Goal: Task Accomplishment & Management: Manage account settings

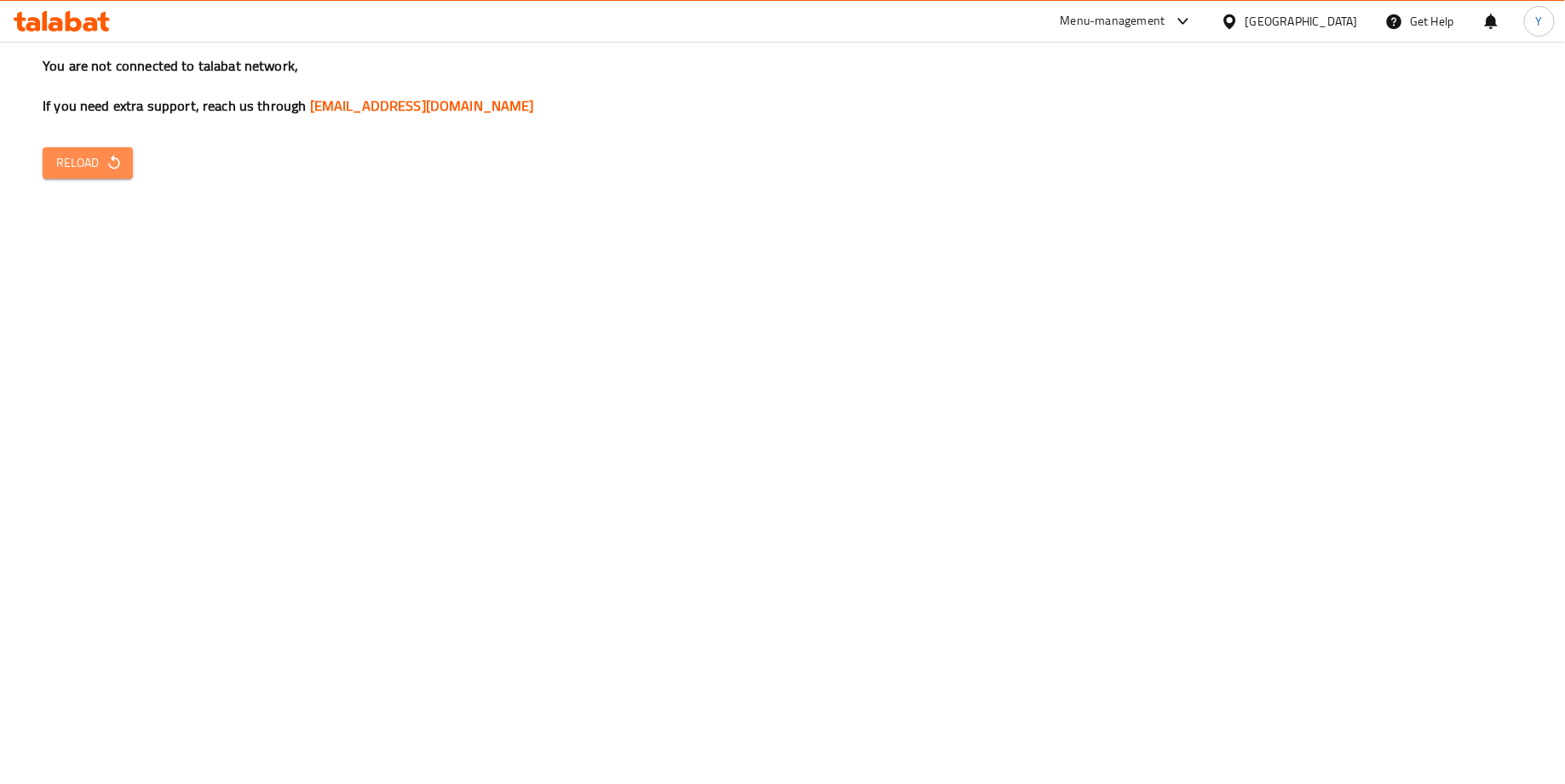
click at [116, 157] on icon "button" at bounding box center [114, 162] width 17 height 17
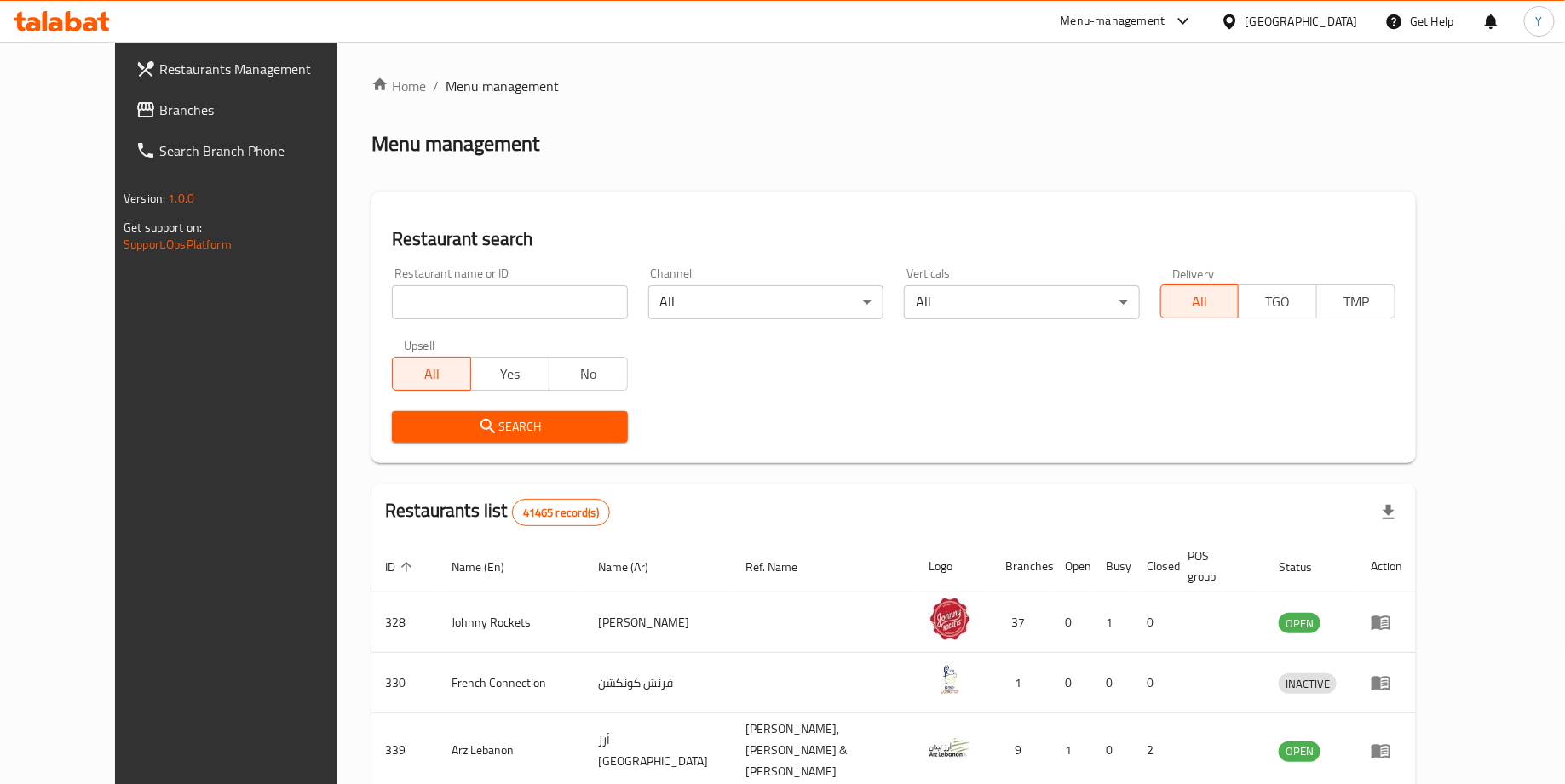
click at [547, 284] on div "Restaurant name or ID Restaurant name or ID" at bounding box center [509, 292] width 235 height 52
click at [505, 305] on input "search" at bounding box center [509, 302] width 235 height 34
type input "the brooklyn creamery"
click button "Search" at bounding box center [509, 427] width 235 height 31
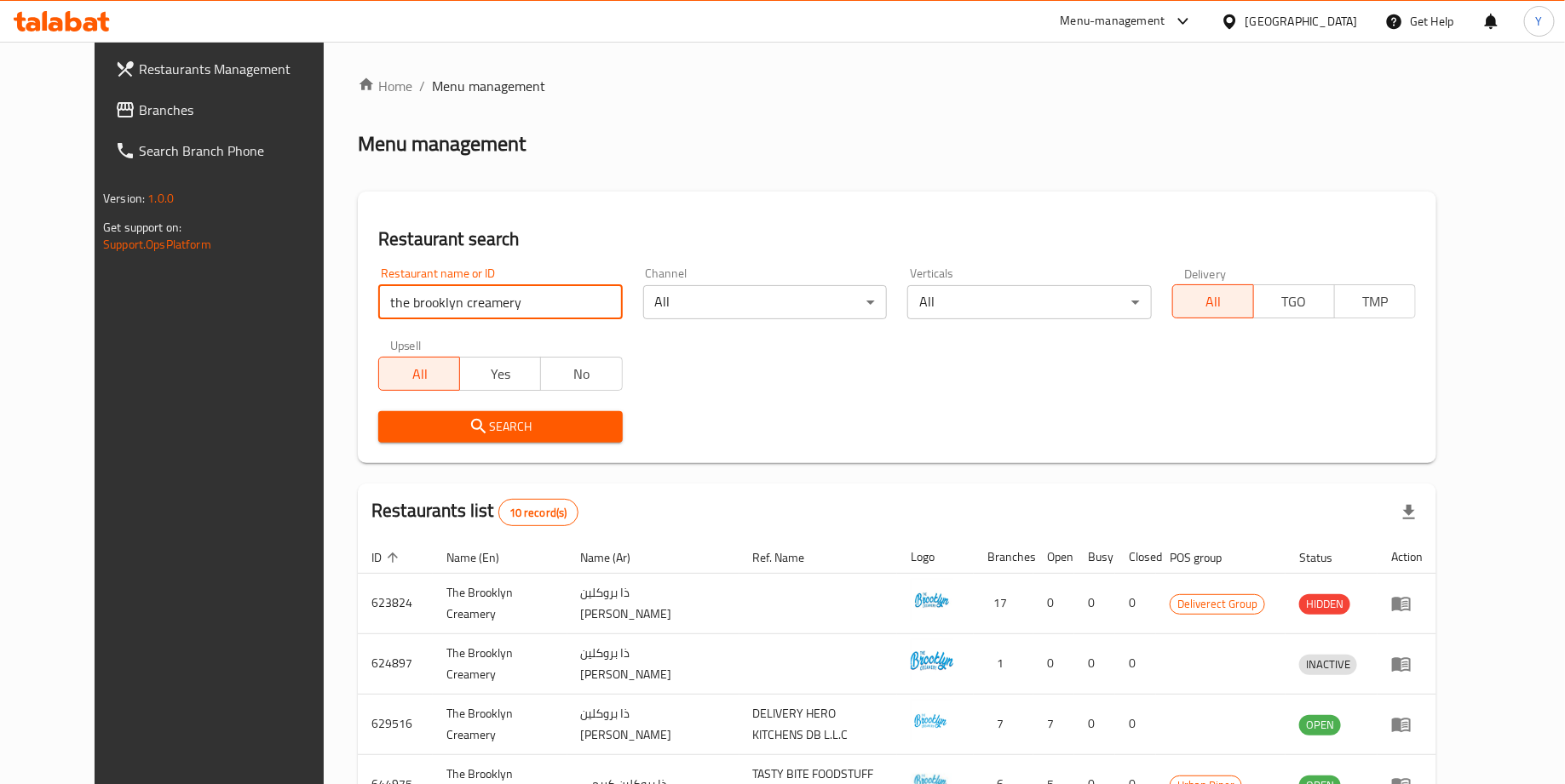
click at [1377, 569] on th "Status" at bounding box center [1331, 556] width 92 height 32
click at [1354, 566] on span "Status" at bounding box center [1326, 557] width 55 height 21
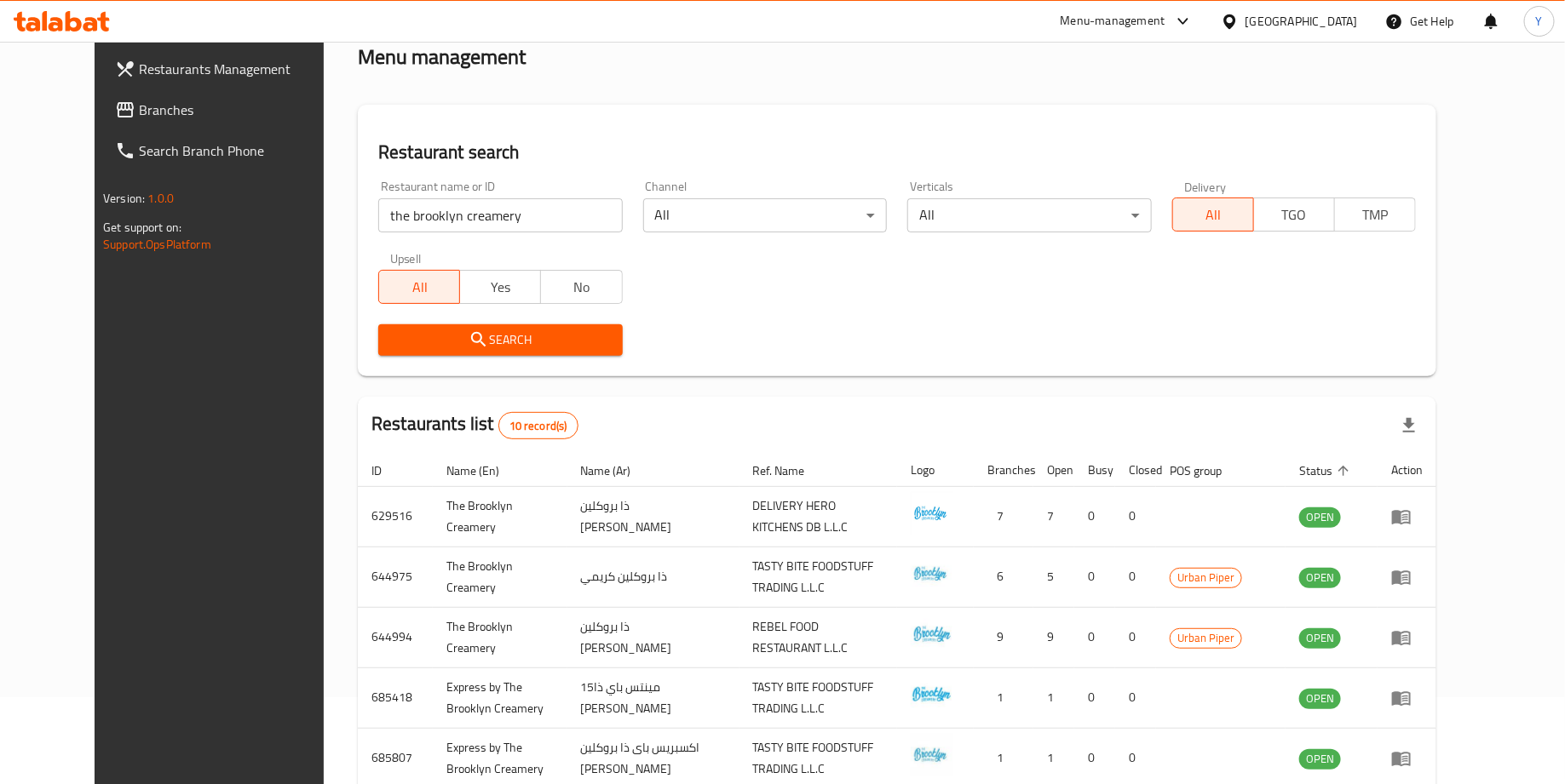
scroll to position [120, 0]
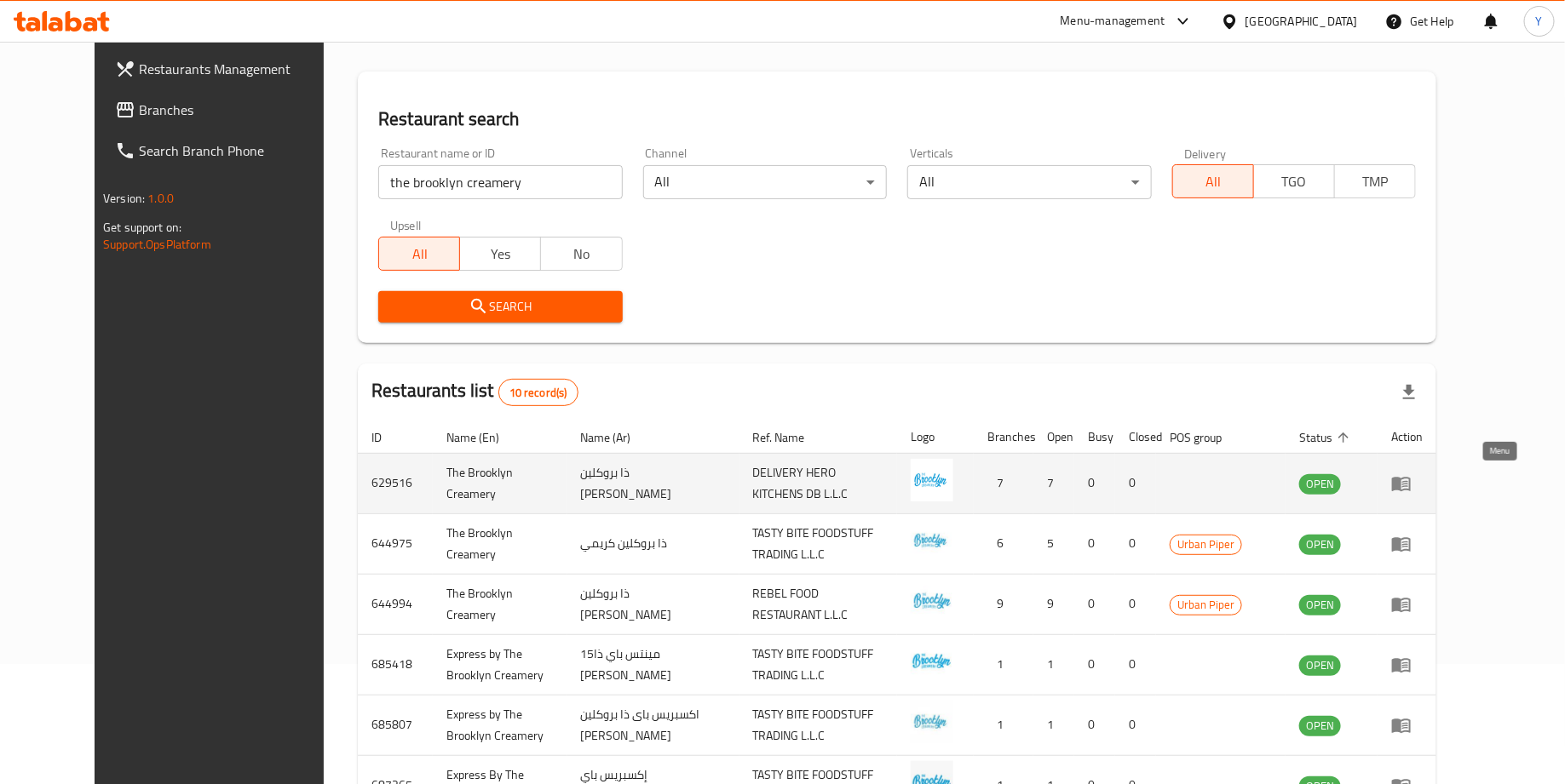
click at [1423, 483] on link "enhanced table" at bounding box center [1407, 483] width 31 height 21
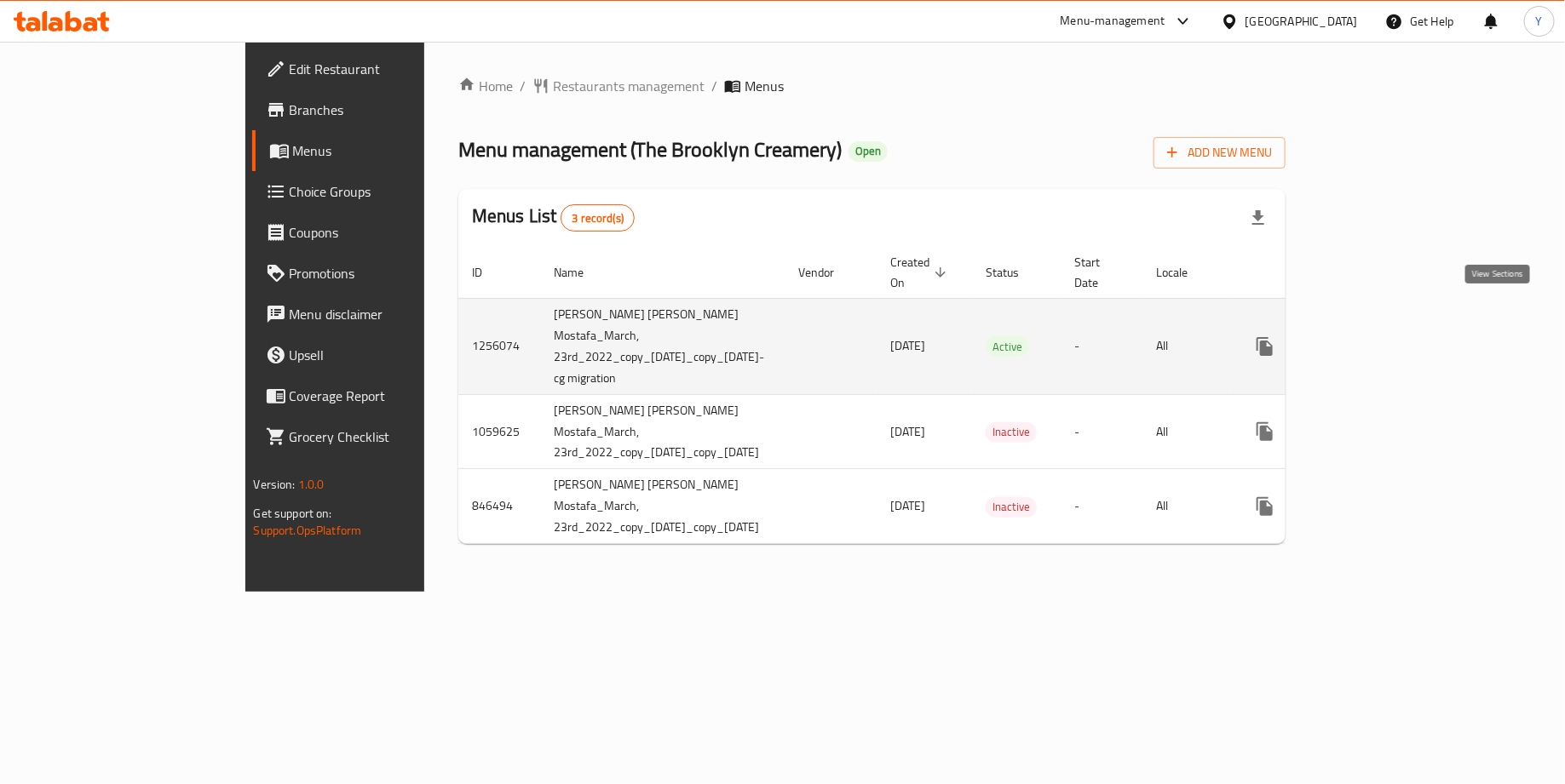
click at [1398, 337] on icon "enhanced table" at bounding box center [1387, 346] width 21 height 21
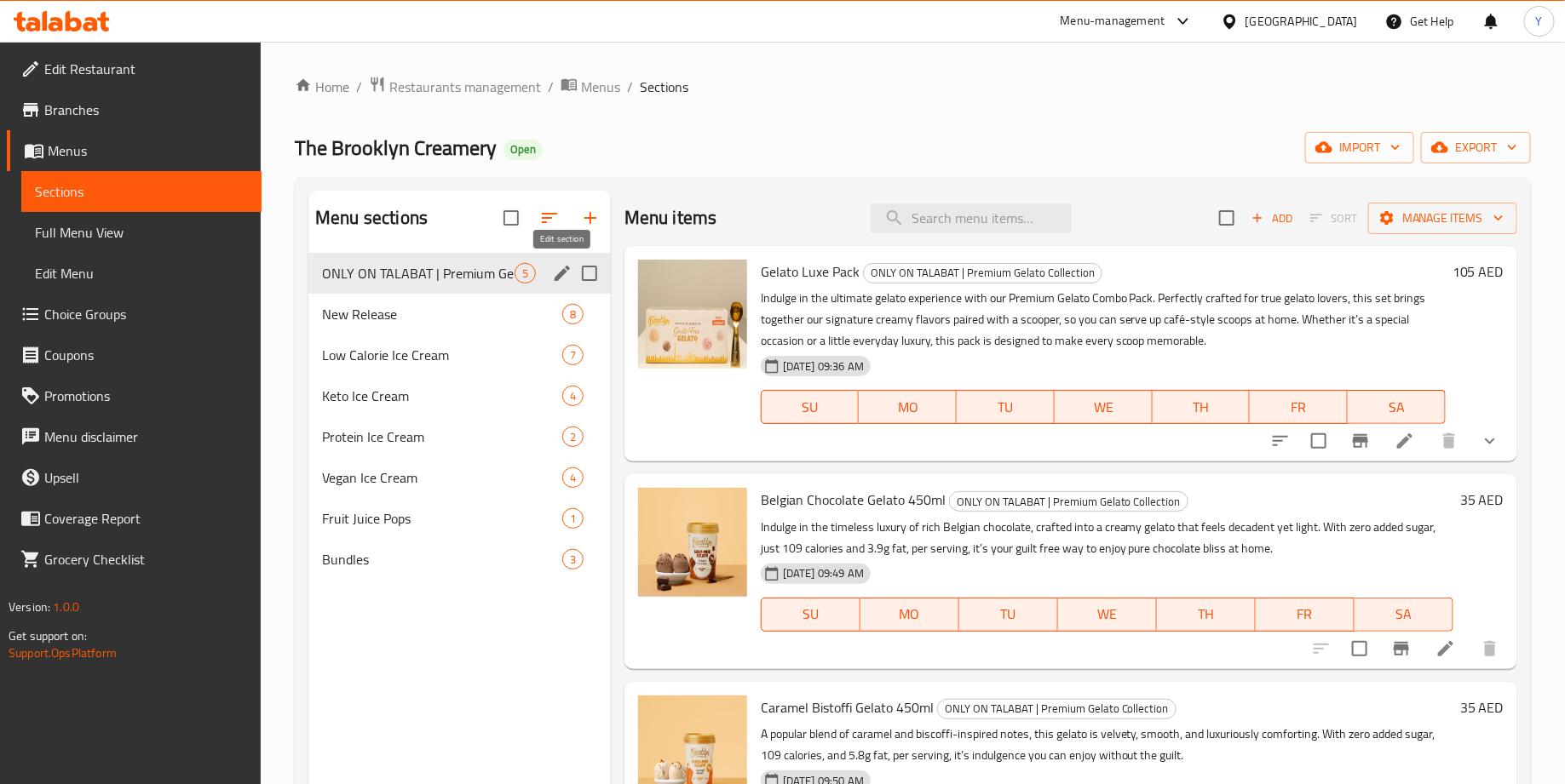
click at [557, 276] on icon "edit" at bounding box center [563, 274] width 16 height 16
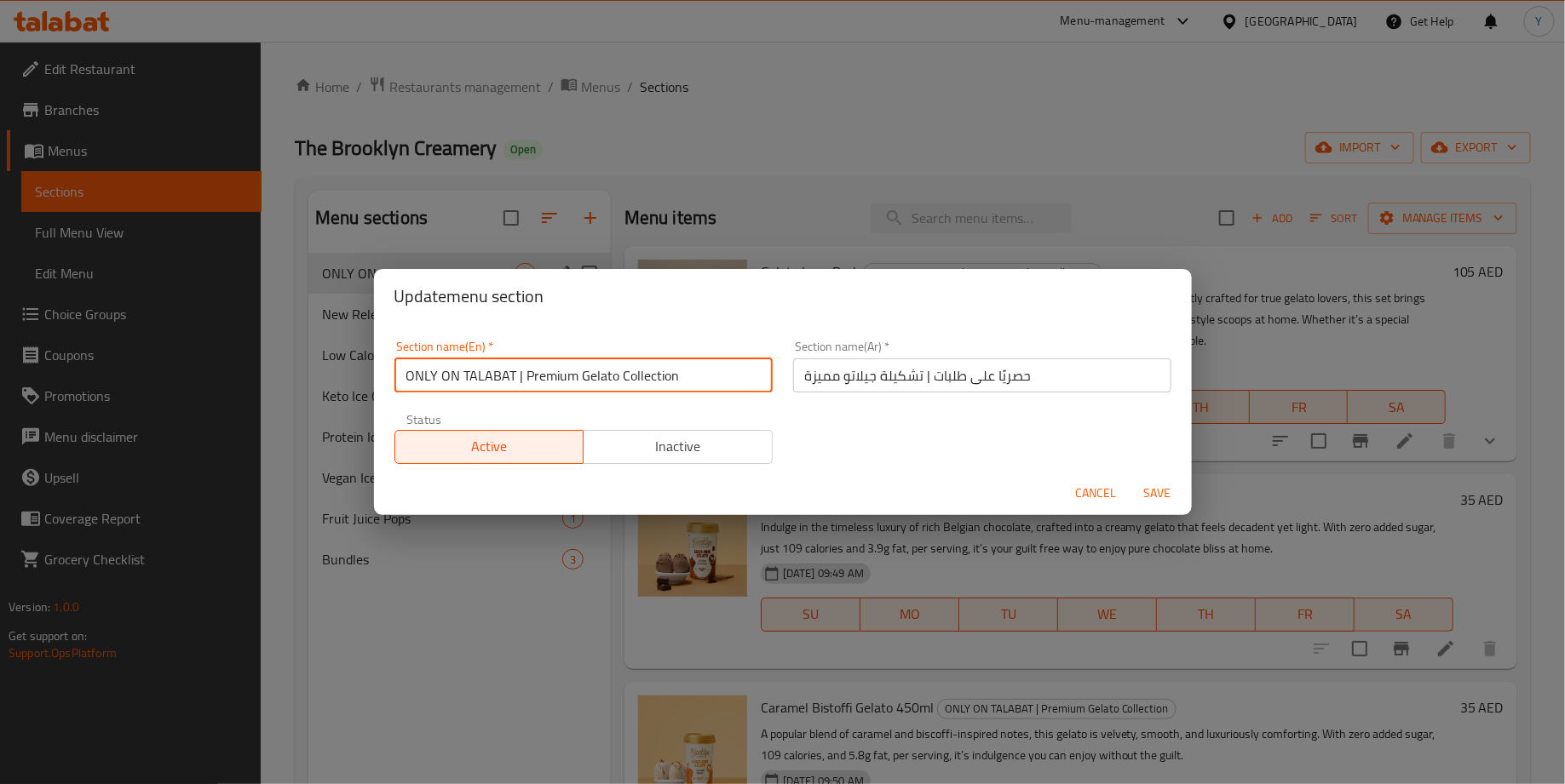
drag, startPoint x: 512, startPoint y: 377, endPoint x: 325, endPoint y: 377, distance: 187.0
click at [325, 377] on div "Update menu section Section name(En)   * ONLY ON TALABAT | Premium Gelato Colle…" at bounding box center [782, 392] width 1565 height 784
type input "Only on Talabat | Premium Gelato Collection"
click at [1156, 493] on span "Save" at bounding box center [1158, 494] width 41 height 22
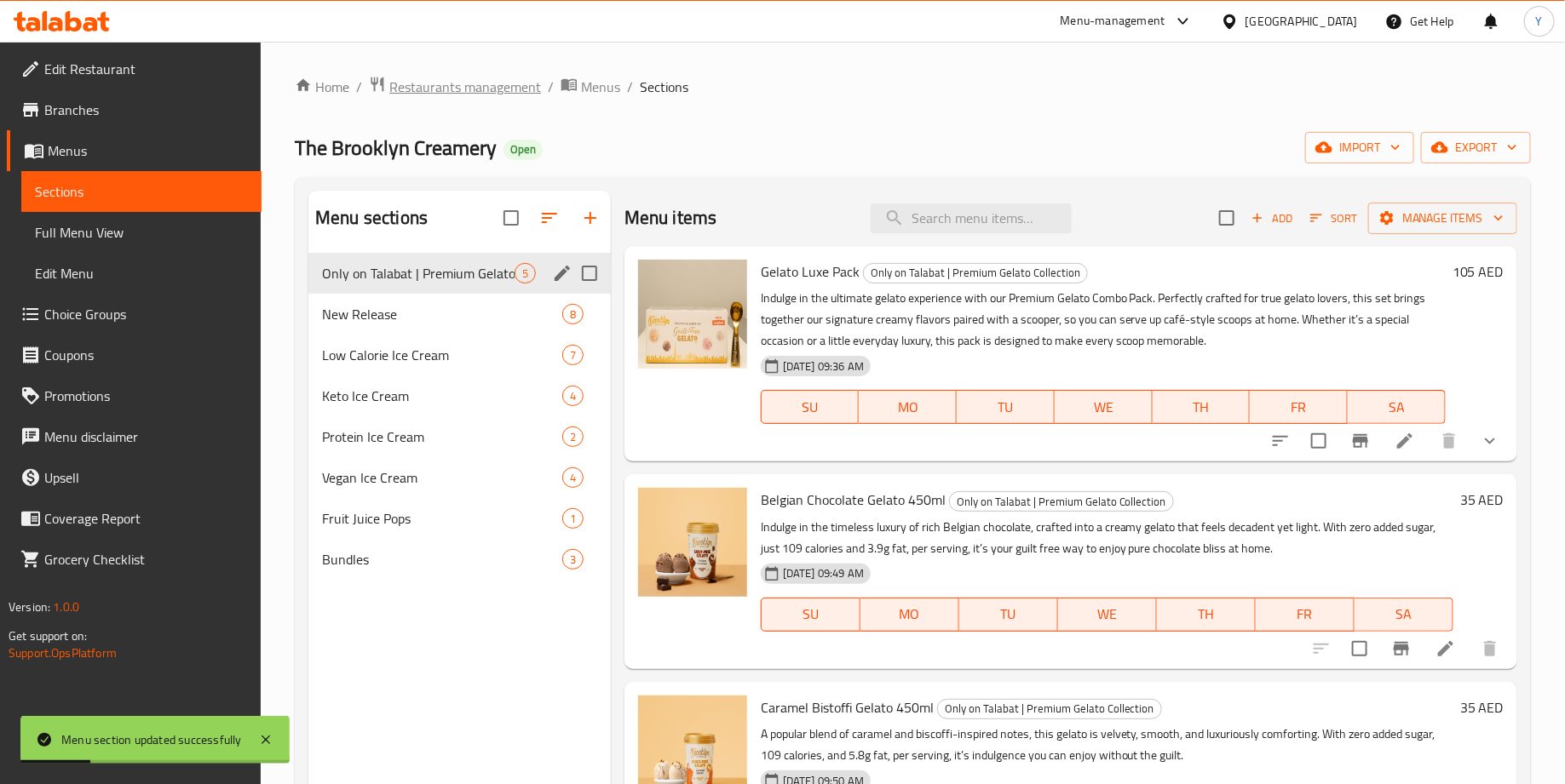
click at [505, 92] on span "Restaurants management" at bounding box center [464, 86] width 151 height 21
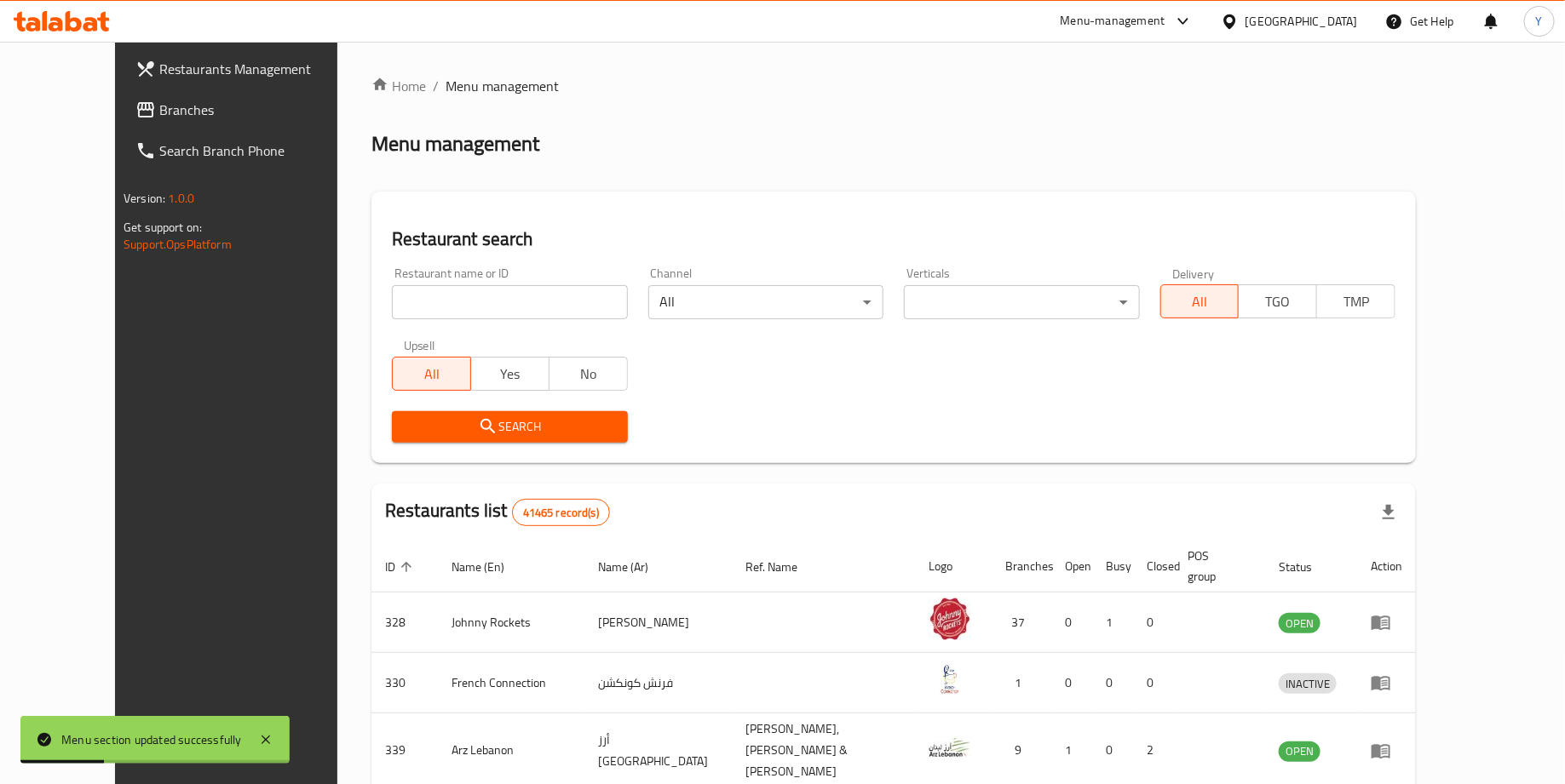
click at [427, 295] on input "search" at bounding box center [509, 302] width 235 height 34
type input "the brooklyn creamery"
click button "Search" at bounding box center [509, 427] width 235 height 31
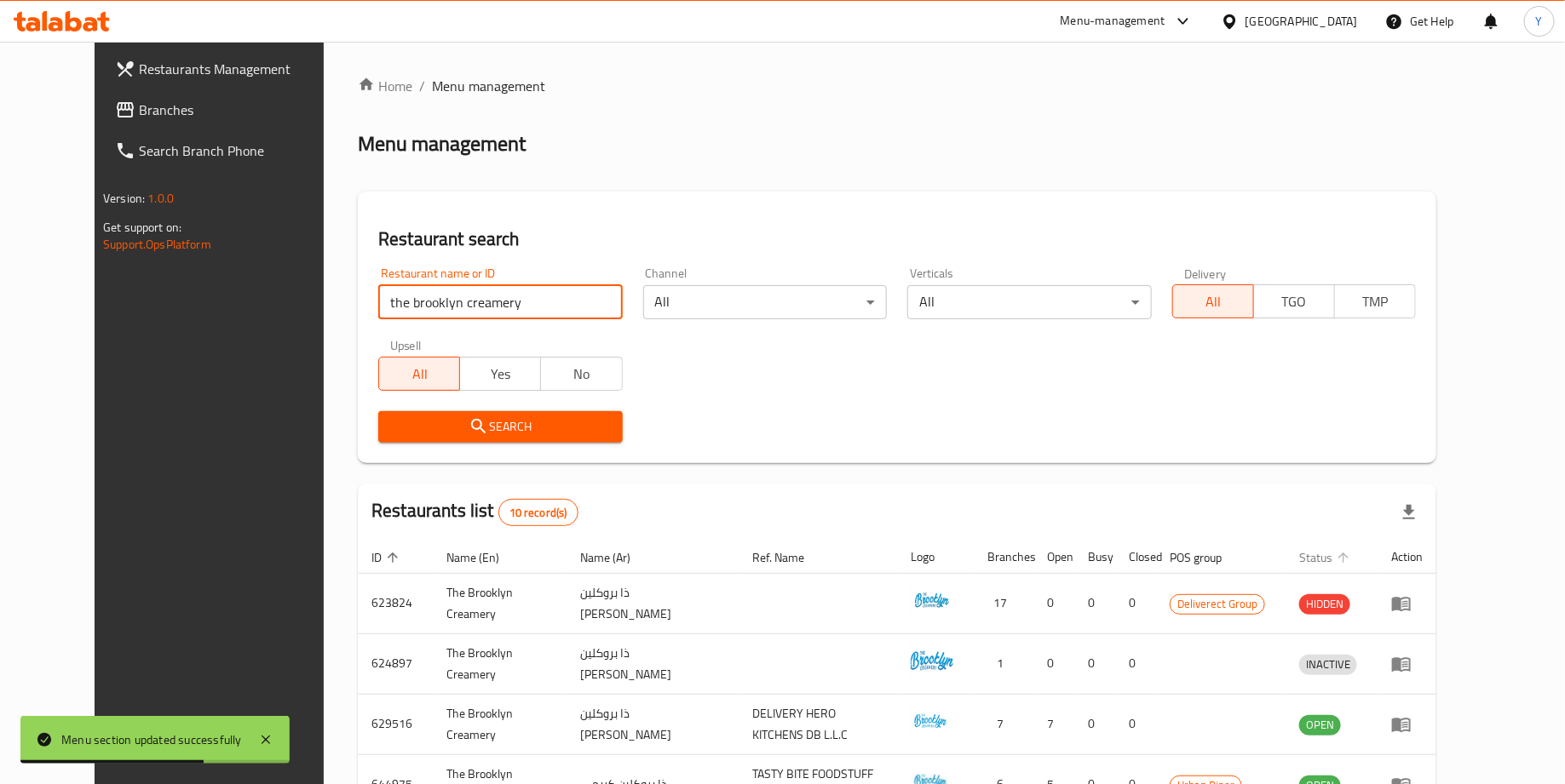
click at [1354, 555] on span "Status" at bounding box center [1326, 557] width 55 height 21
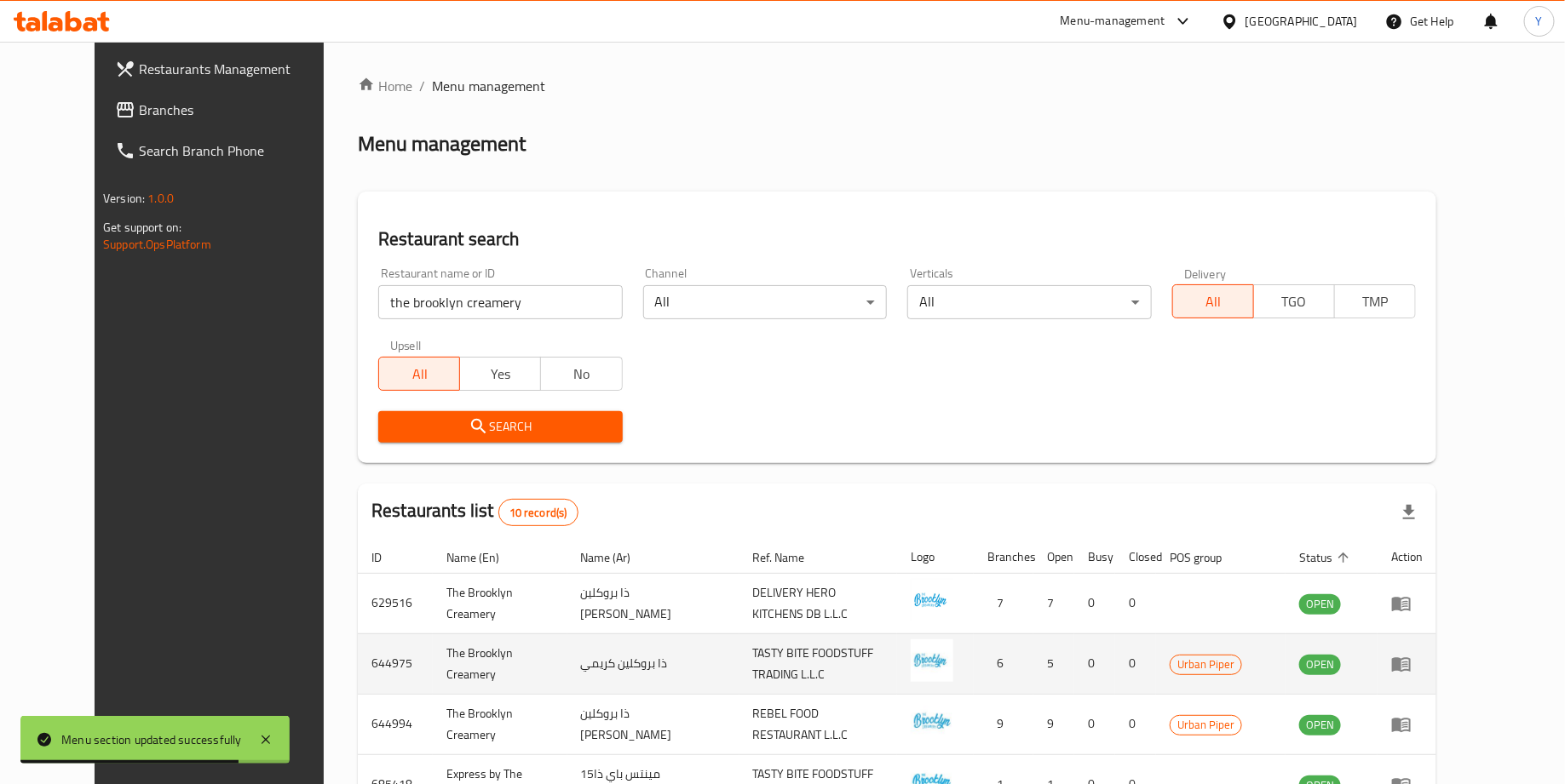
click at [1411, 653] on icon "enhanced table" at bounding box center [1401, 663] width 21 height 21
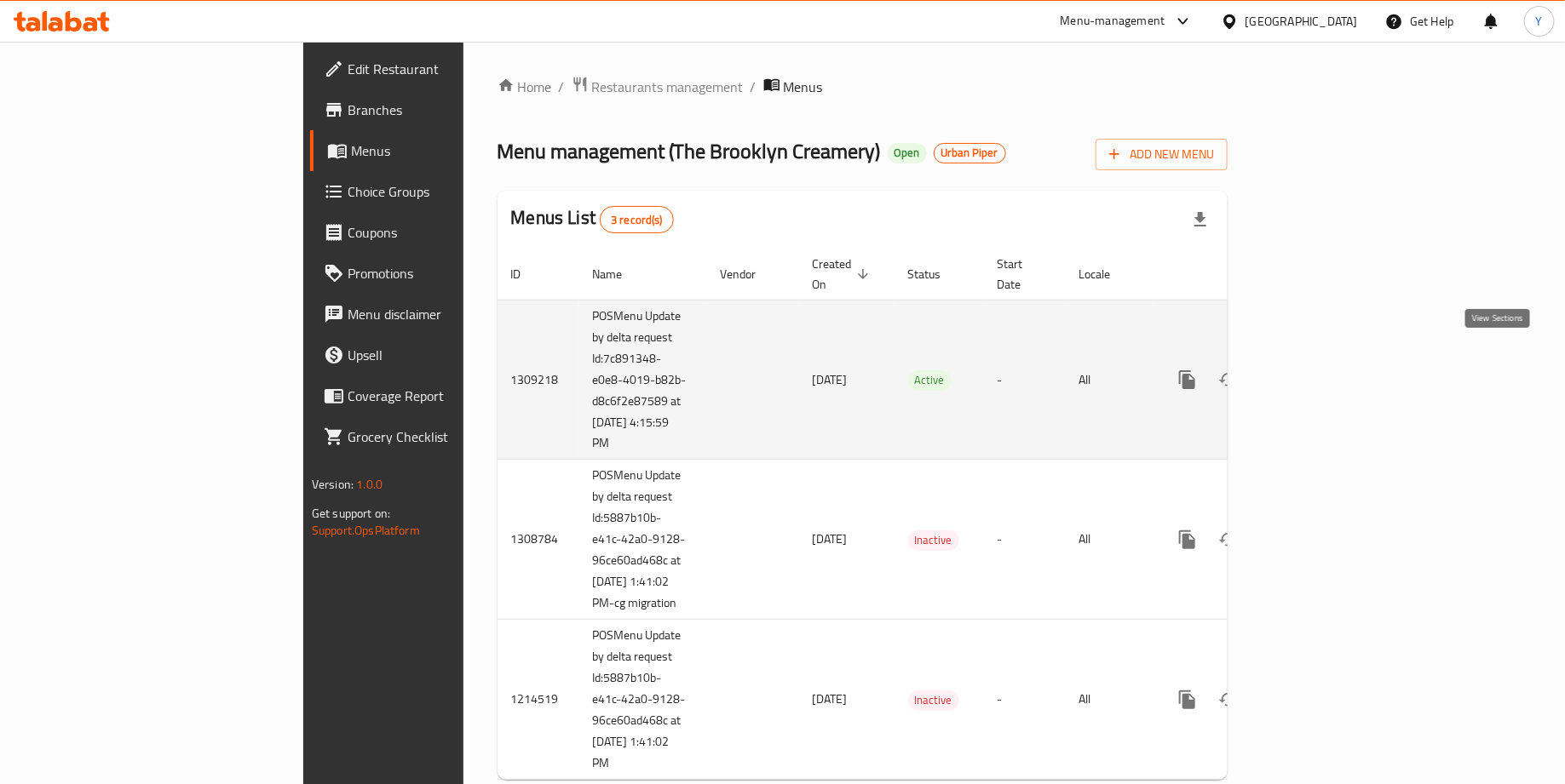
click at [1318, 372] on icon "enhanced table" at bounding box center [1310, 380] width 16 height 16
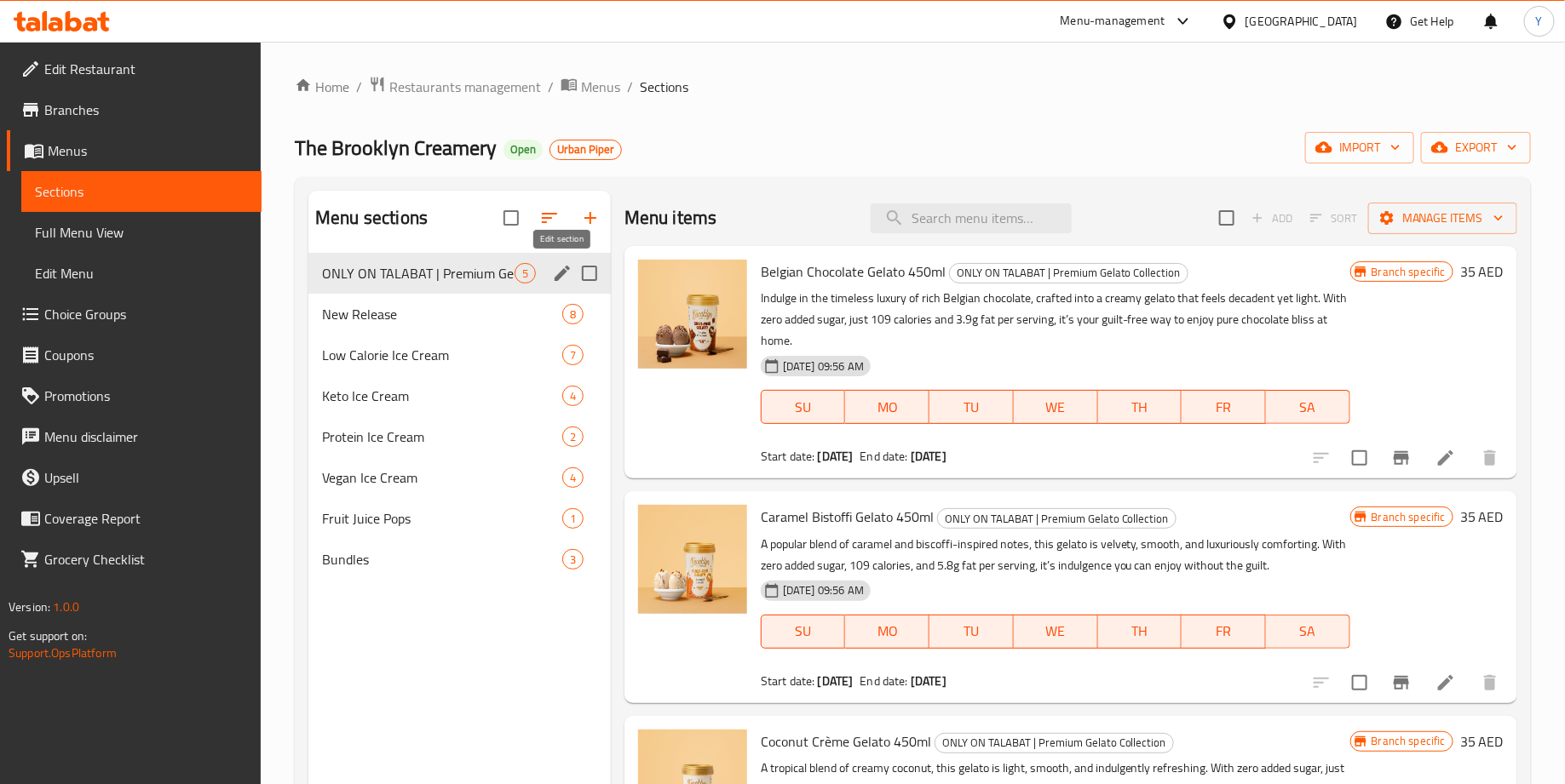
click at [555, 278] on icon "edit" at bounding box center [563, 274] width 16 height 16
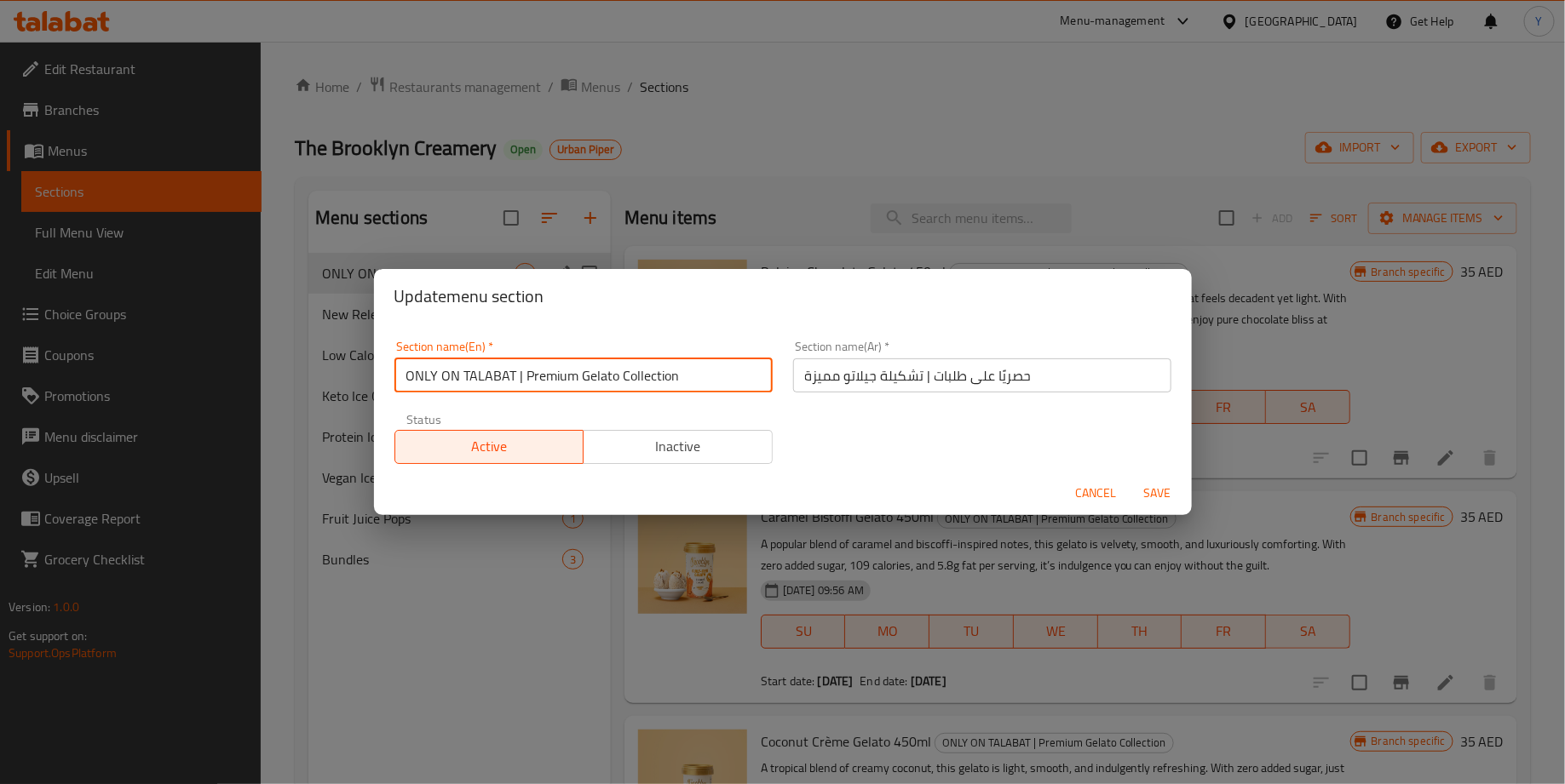
drag, startPoint x: 512, startPoint y: 375, endPoint x: 416, endPoint y: 376, distance: 96.0
click at [416, 376] on input "ONLY ON TALABAT | Premium Gelato Collection" at bounding box center [583, 375] width 378 height 34
type input "Only on Talabat | Premium Gelato Collection"
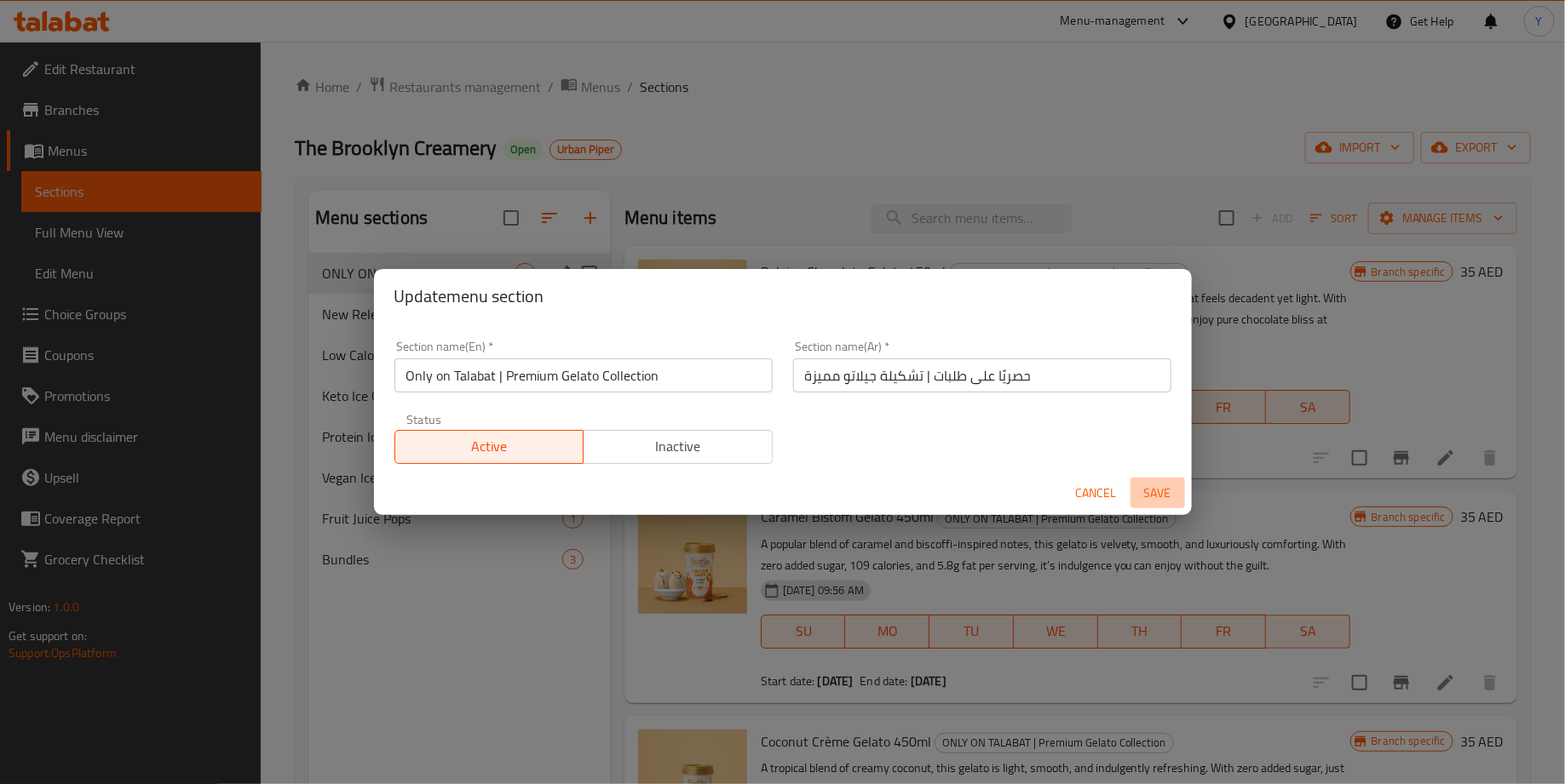
click at [1147, 486] on span "Save" at bounding box center [1158, 494] width 41 height 22
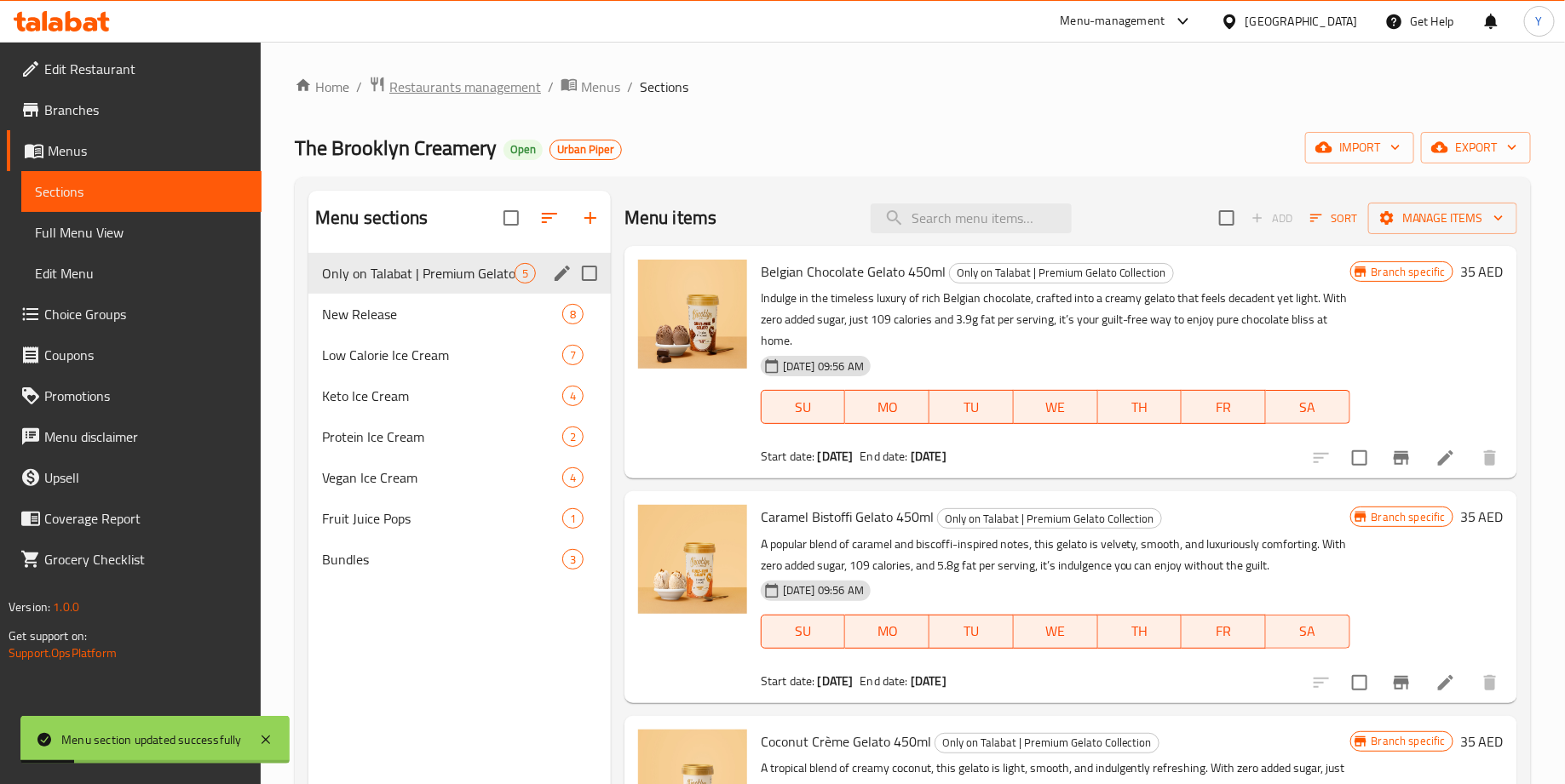
click at [466, 93] on span "Restaurants management" at bounding box center [464, 86] width 151 height 21
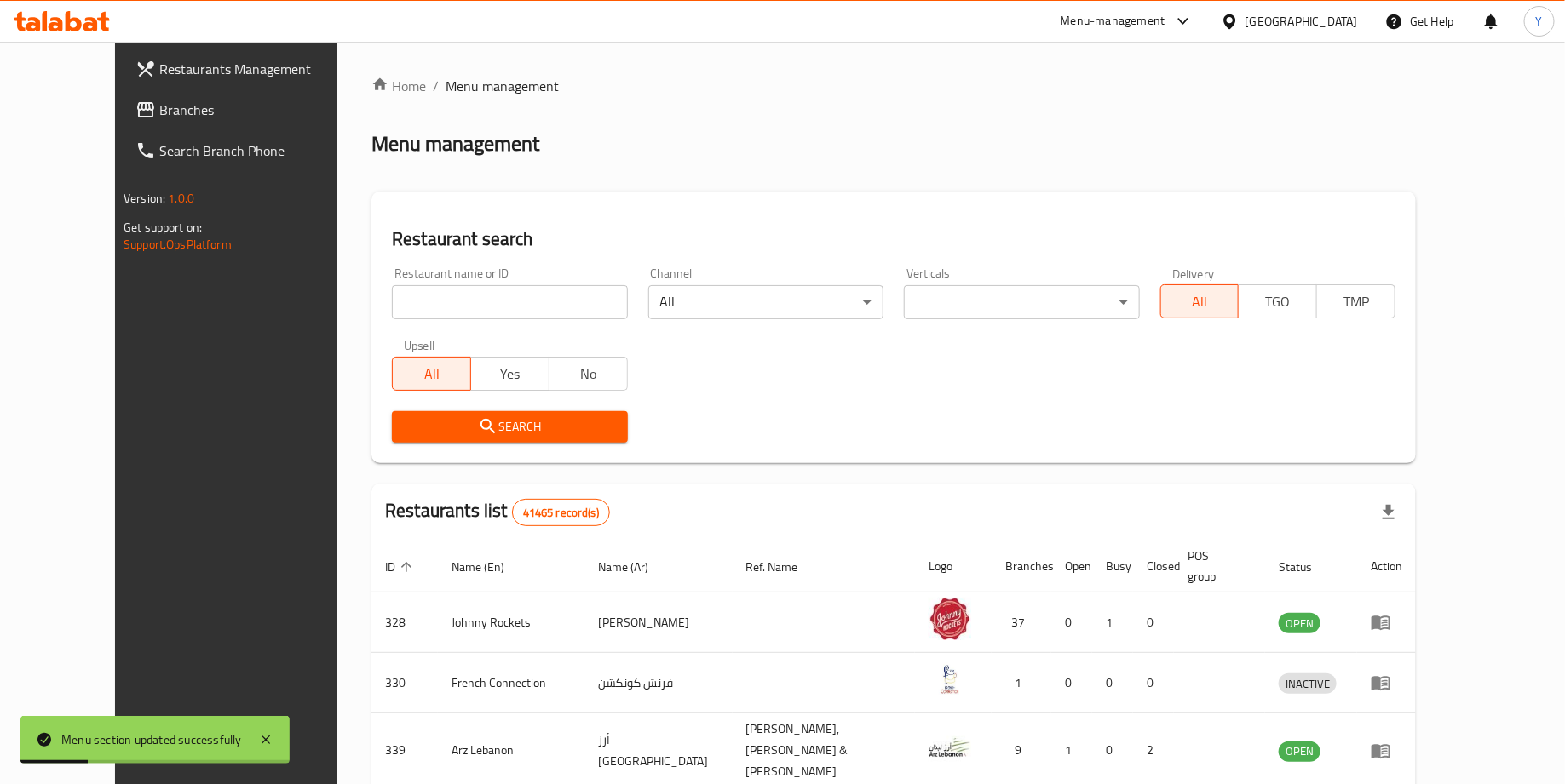
click at [468, 310] on input "search" at bounding box center [509, 302] width 235 height 34
type input "the brooklyn creamery"
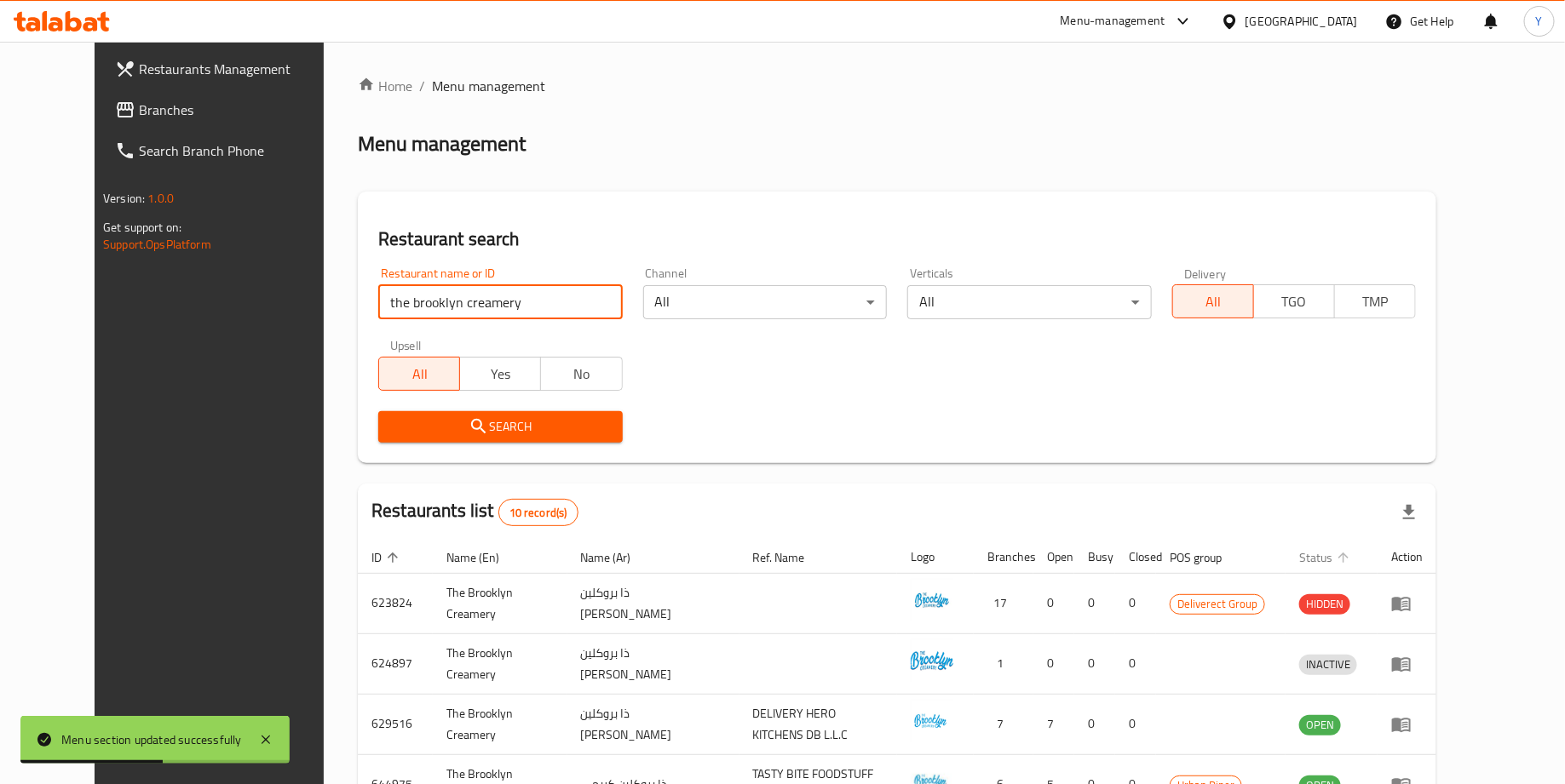
click at [1354, 554] on span "Status" at bounding box center [1326, 557] width 55 height 21
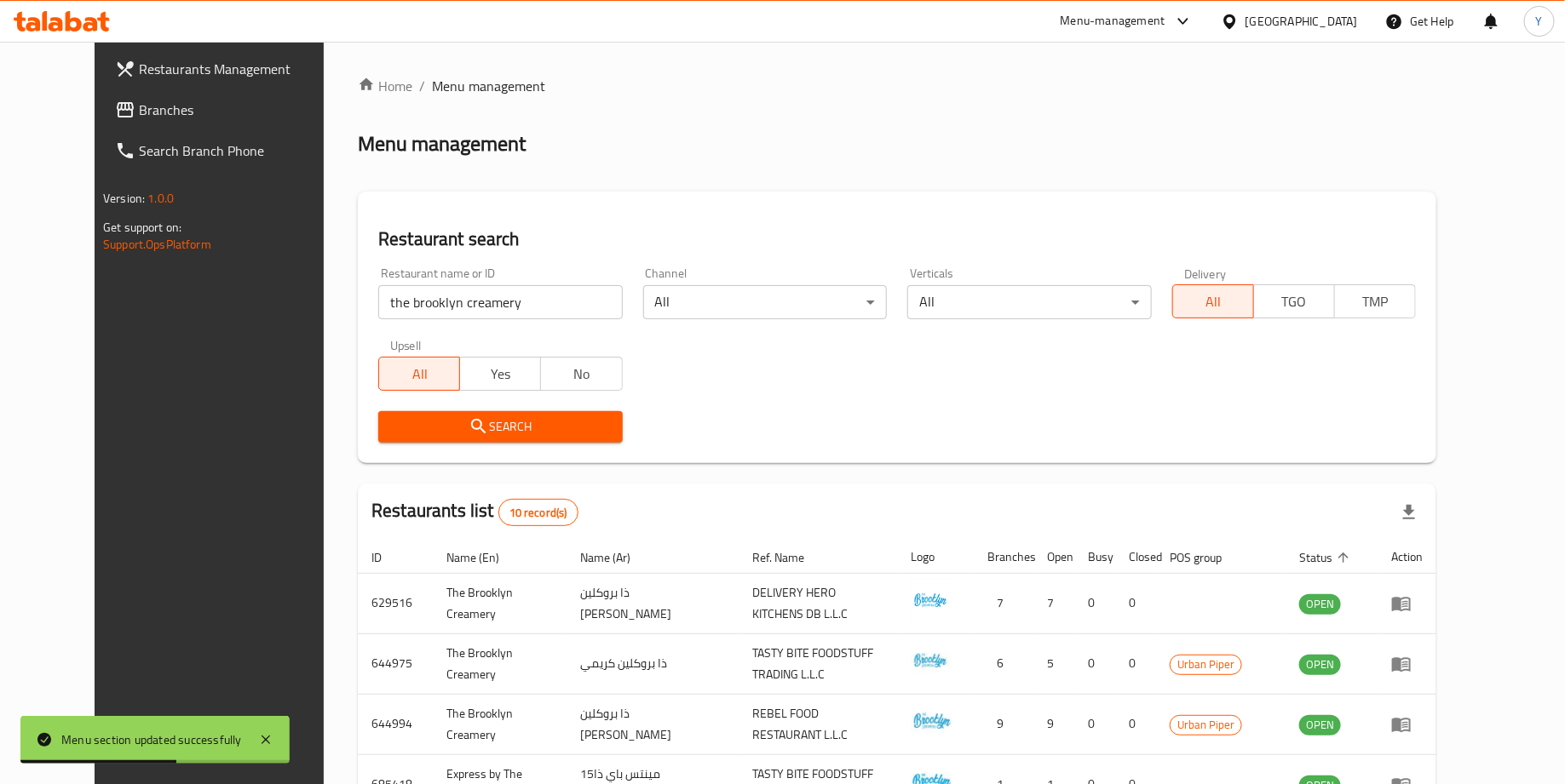
scroll to position [154, 0]
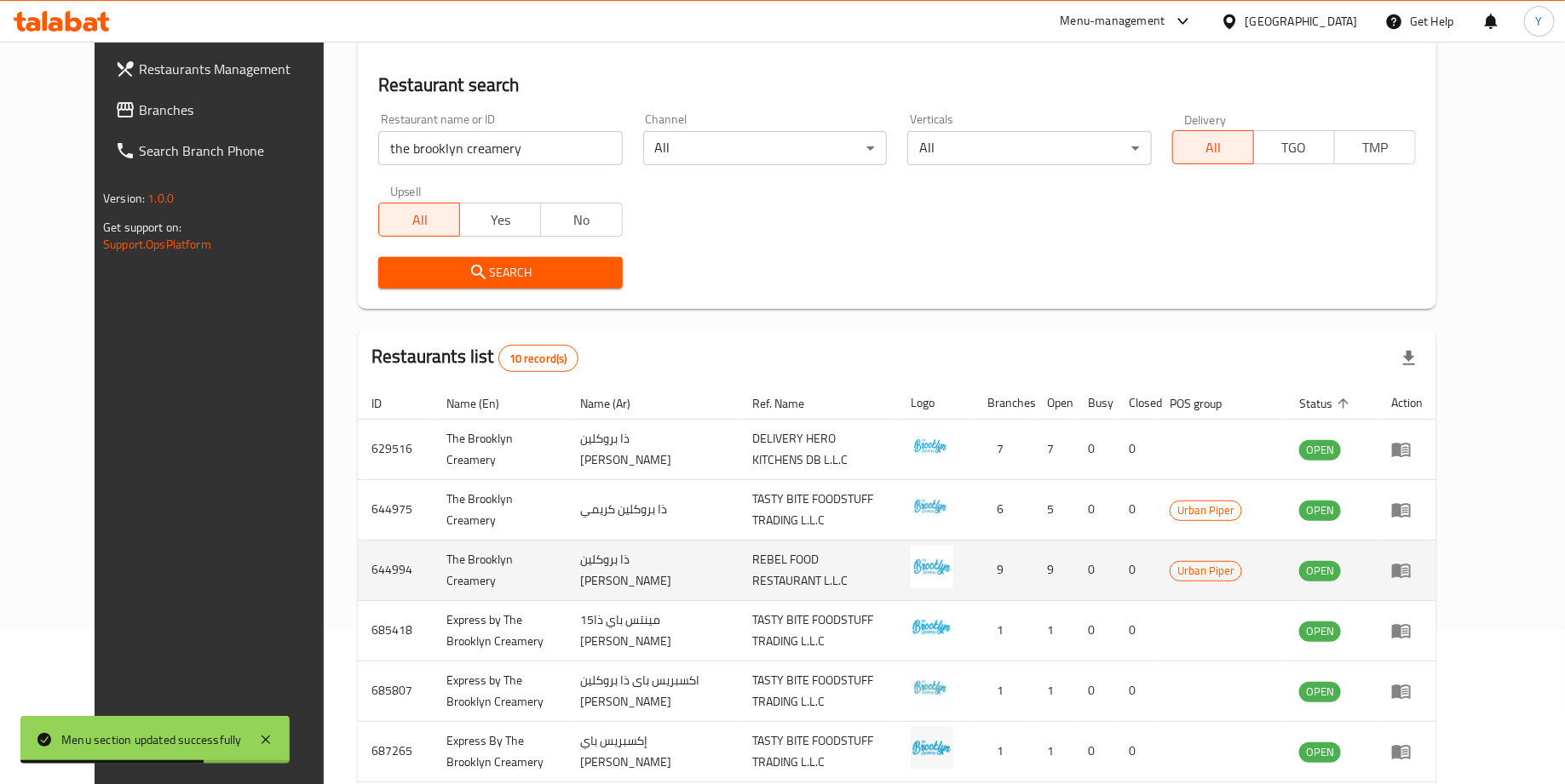
click at [1436, 580] on td "enhanced table" at bounding box center [1407, 570] width 59 height 61
click at [1411, 577] on icon "enhanced table" at bounding box center [1401, 570] width 21 height 21
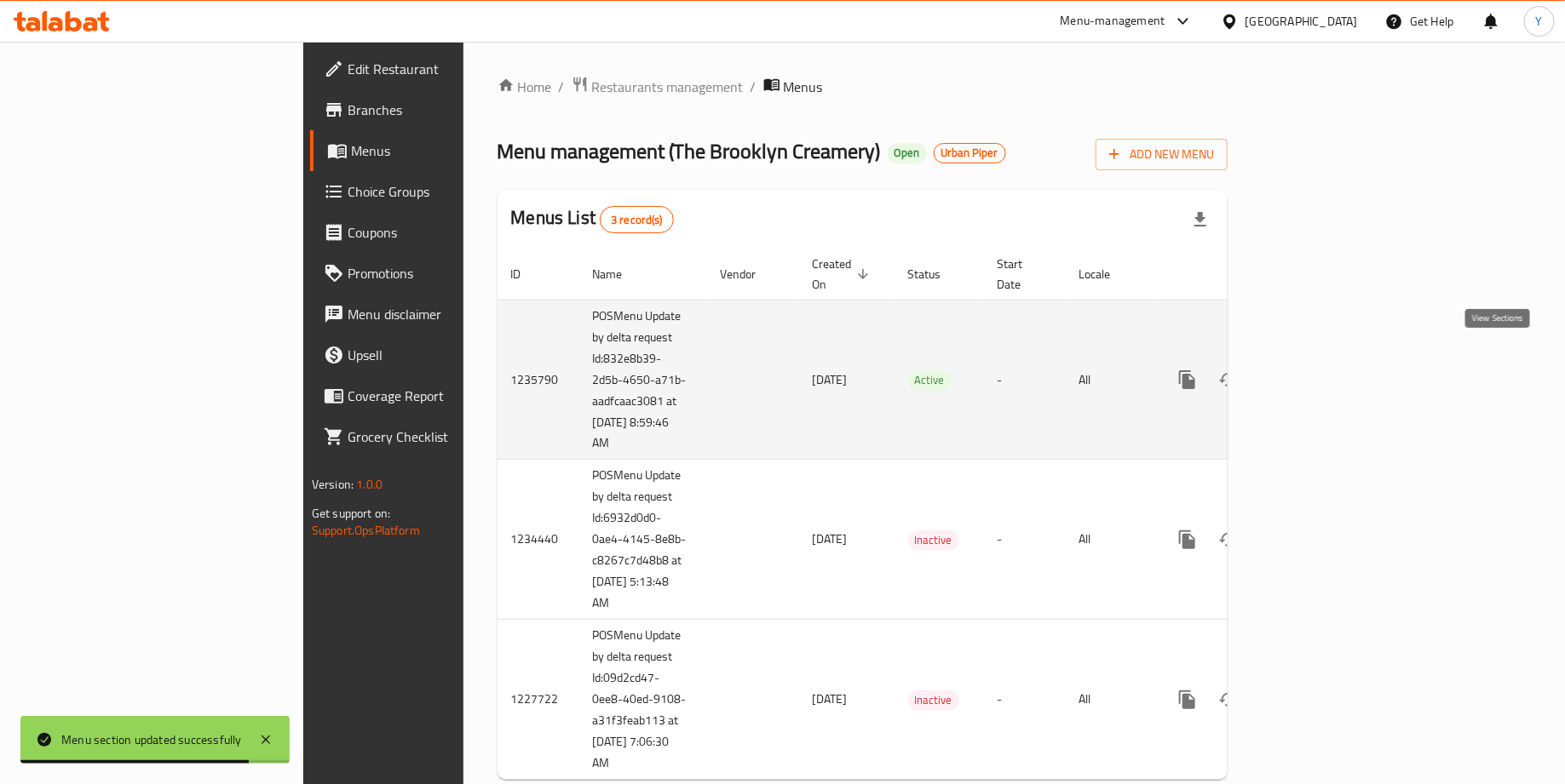
click at [1330, 371] on link "enhanced table" at bounding box center [1310, 380] width 41 height 41
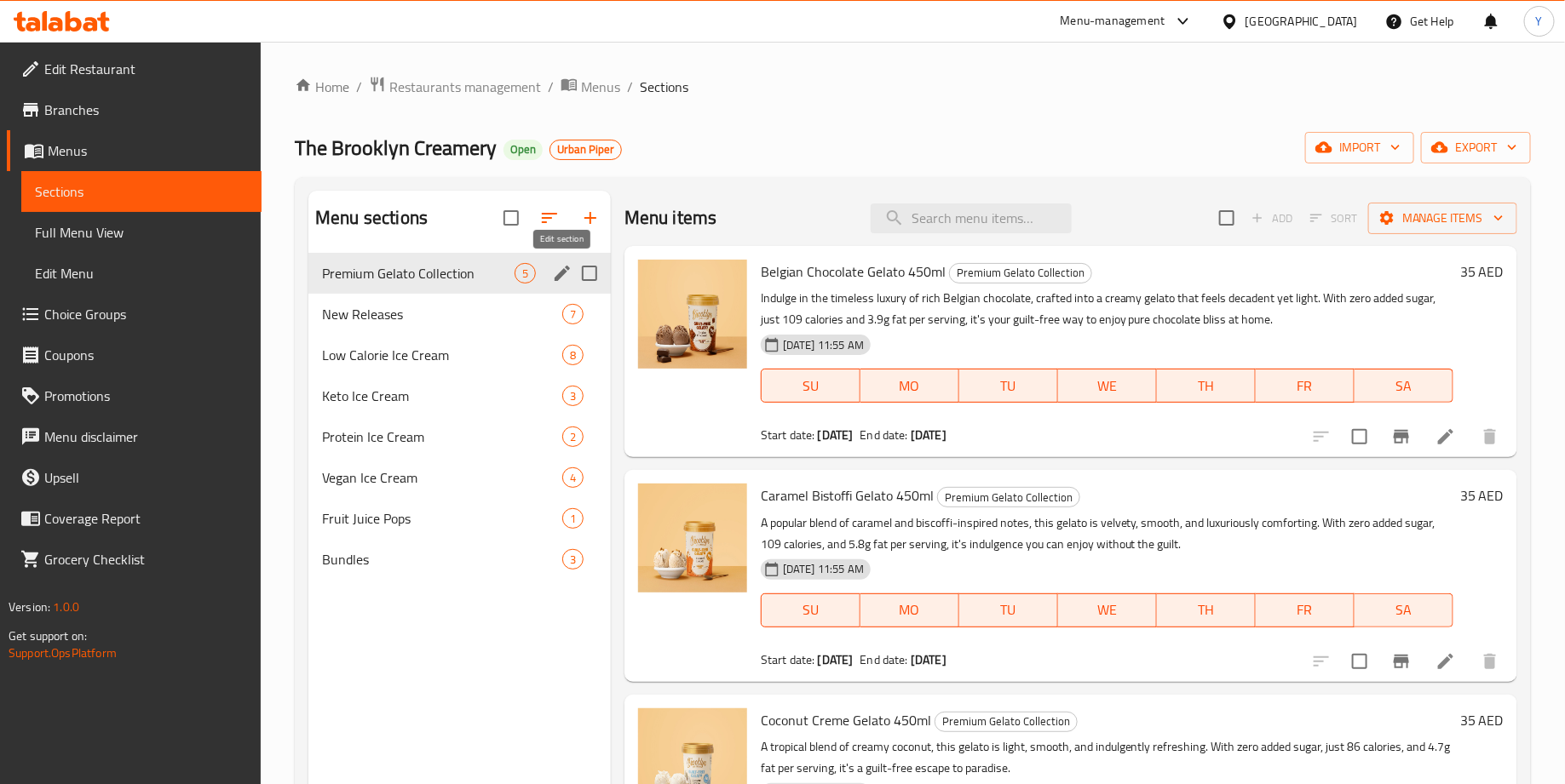
click at [559, 277] on icon "edit" at bounding box center [563, 274] width 16 height 16
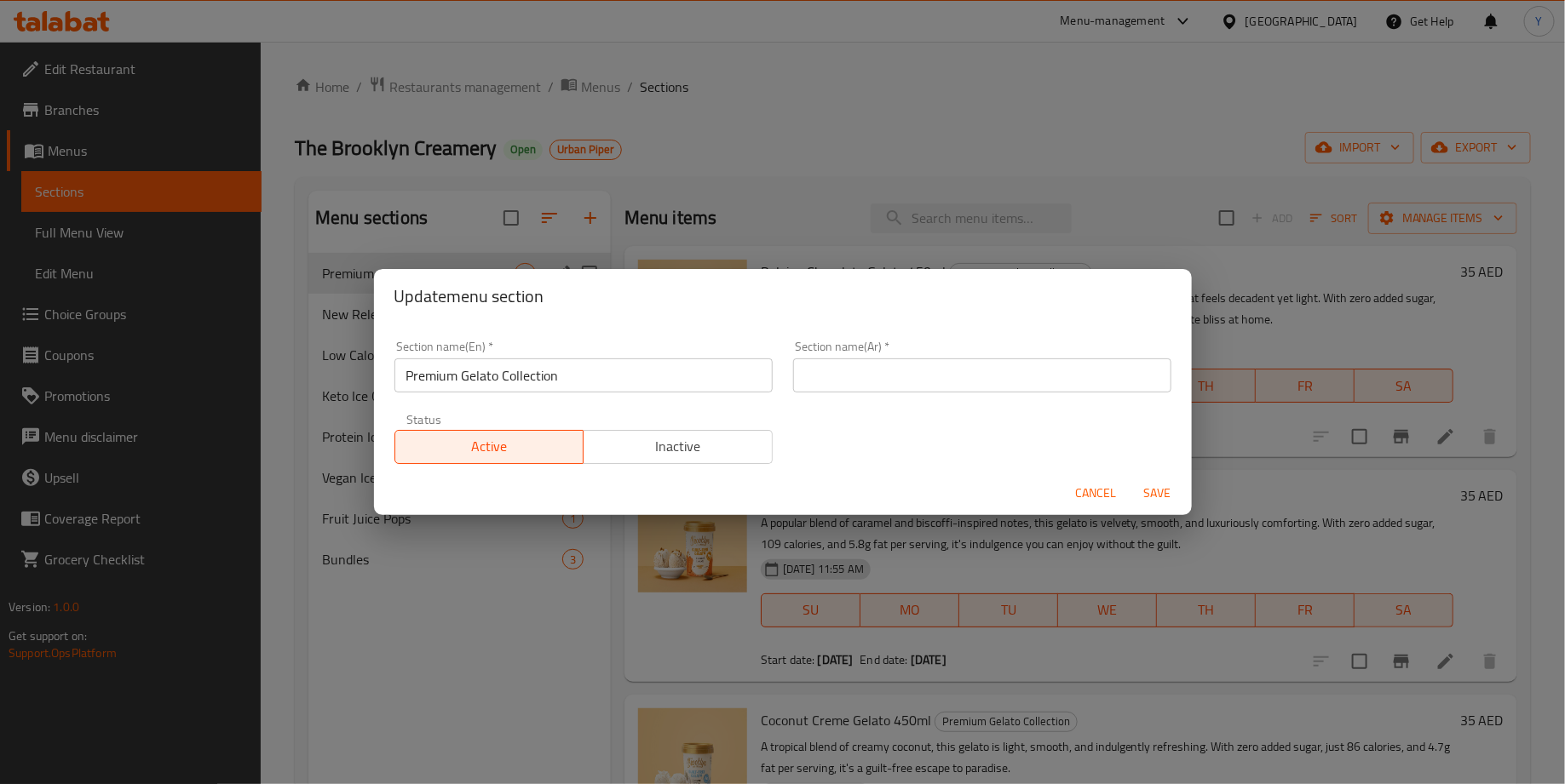
click at [413, 381] on input "Premium Gelato Collection" at bounding box center [583, 375] width 378 height 34
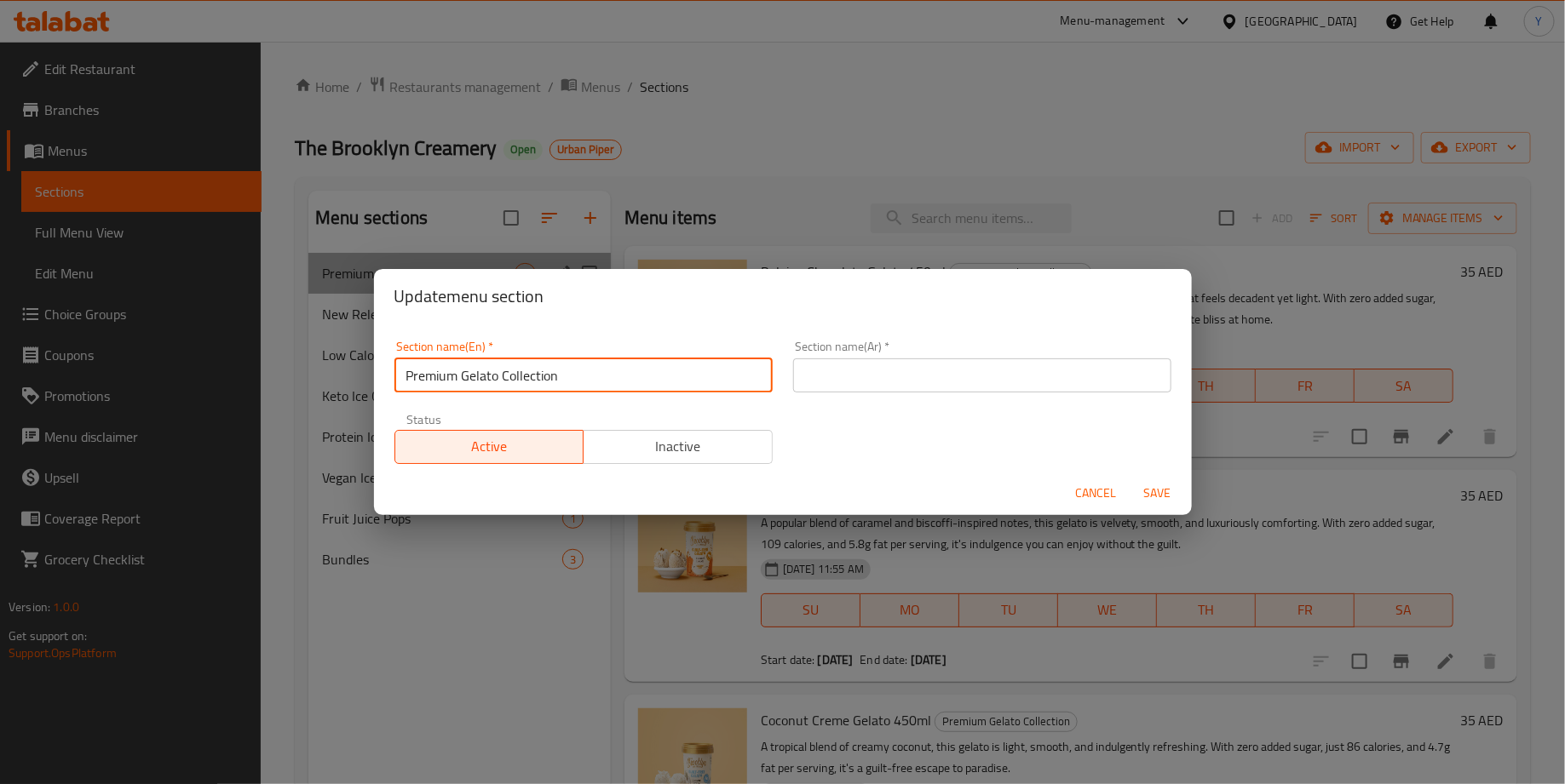
click at [412, 381] on input "Premium Gelato Collection" at bounding box center [583, 375] width 378 height 34
click at [406, 381] on input "Premium Gelato Collection" at bounding box center [583, 375] width 378 height 34
type input "Only on Talabat | Premium Gelato Collection"
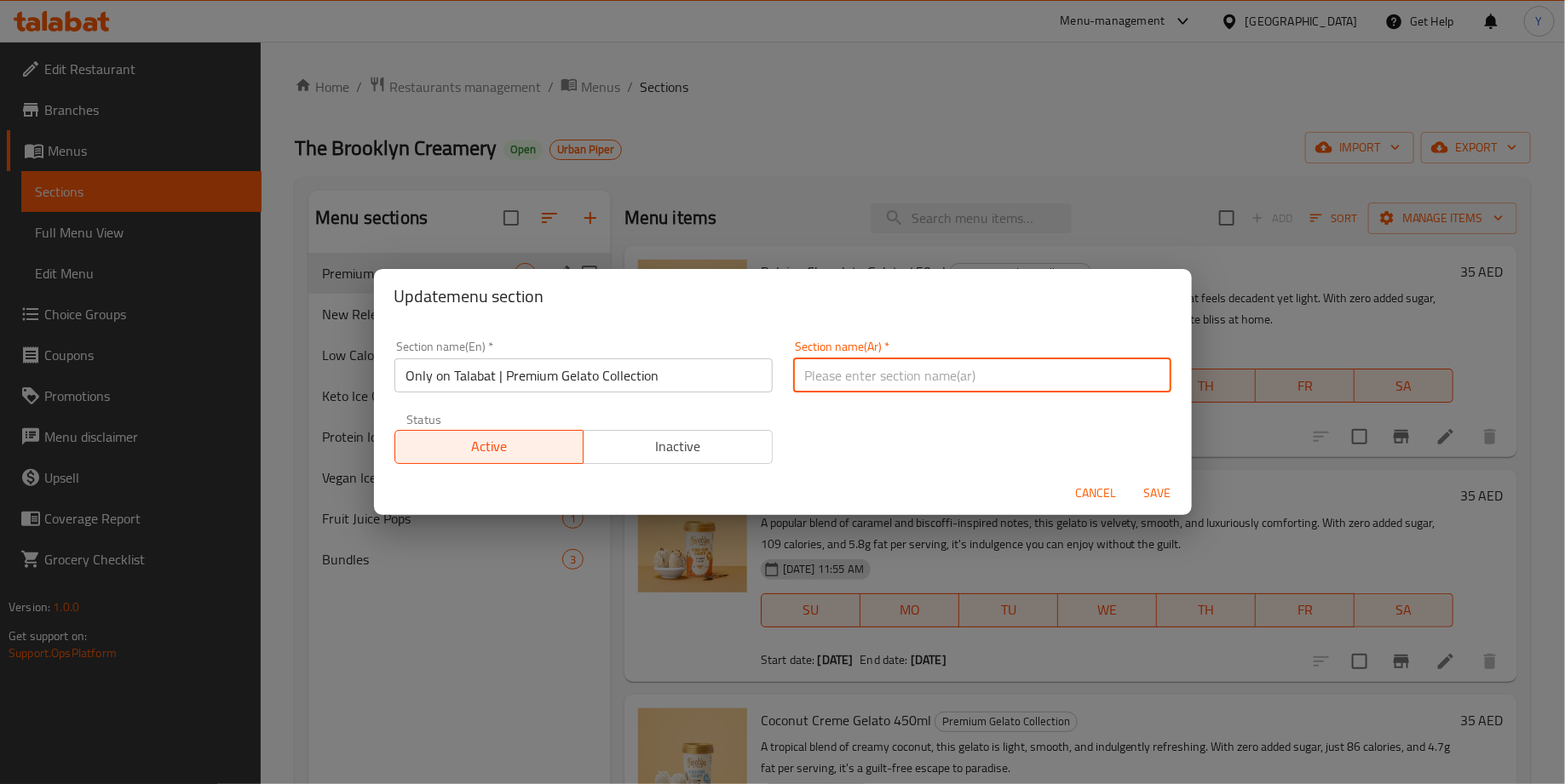
click at [936, 374] on input "text" at bounding box center [982, 375] width 378 height 34
click at [1153, 491] on span "Save" at bounding box center [1158, 494] width 41 height 22
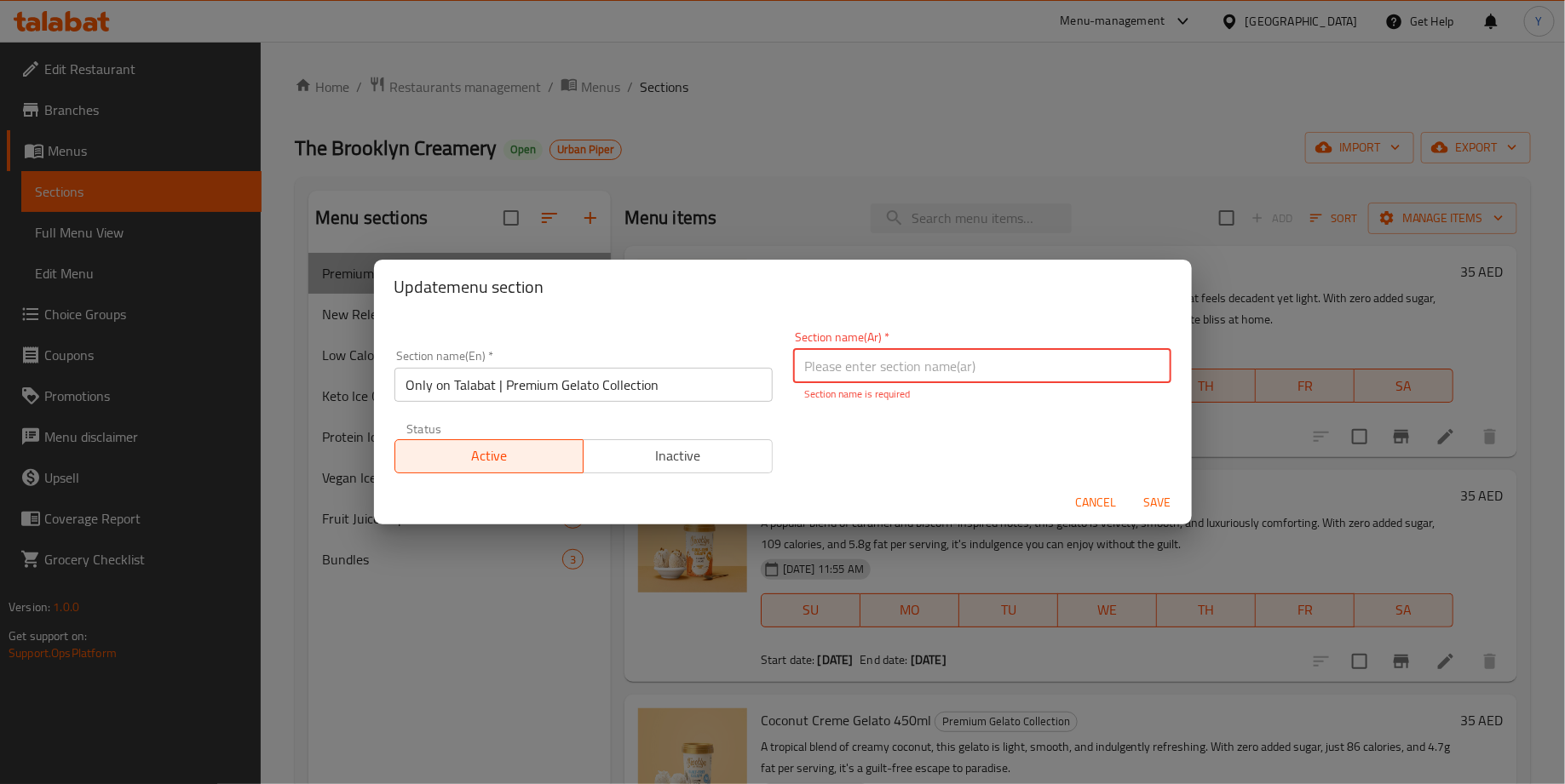
click at [860, 363] on input "text" at bounding box center [982, 366] width 378 height 34
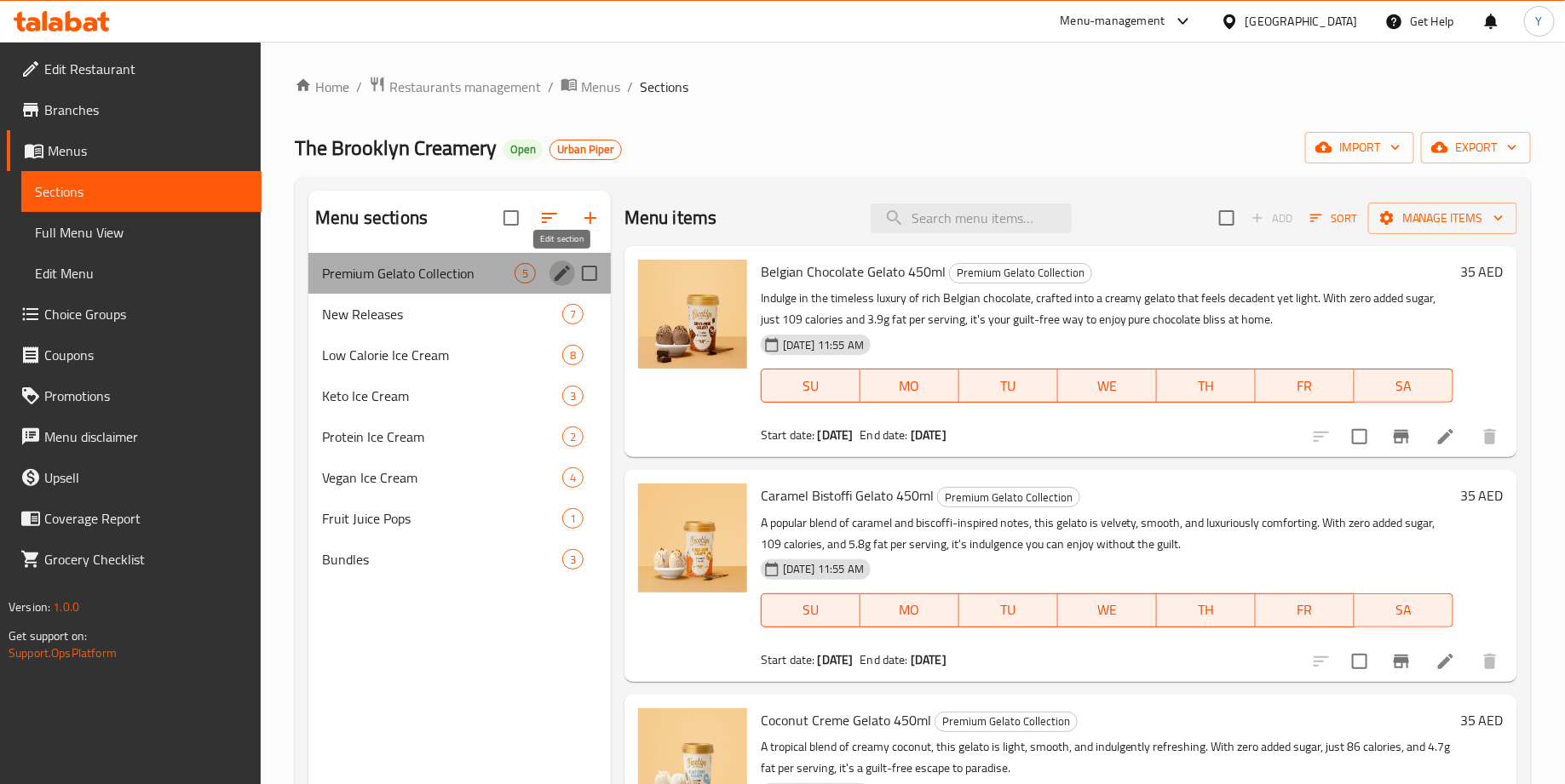
click at [563, 267] on icon "edit" at bounding box center [562, 273] width 21 height 21
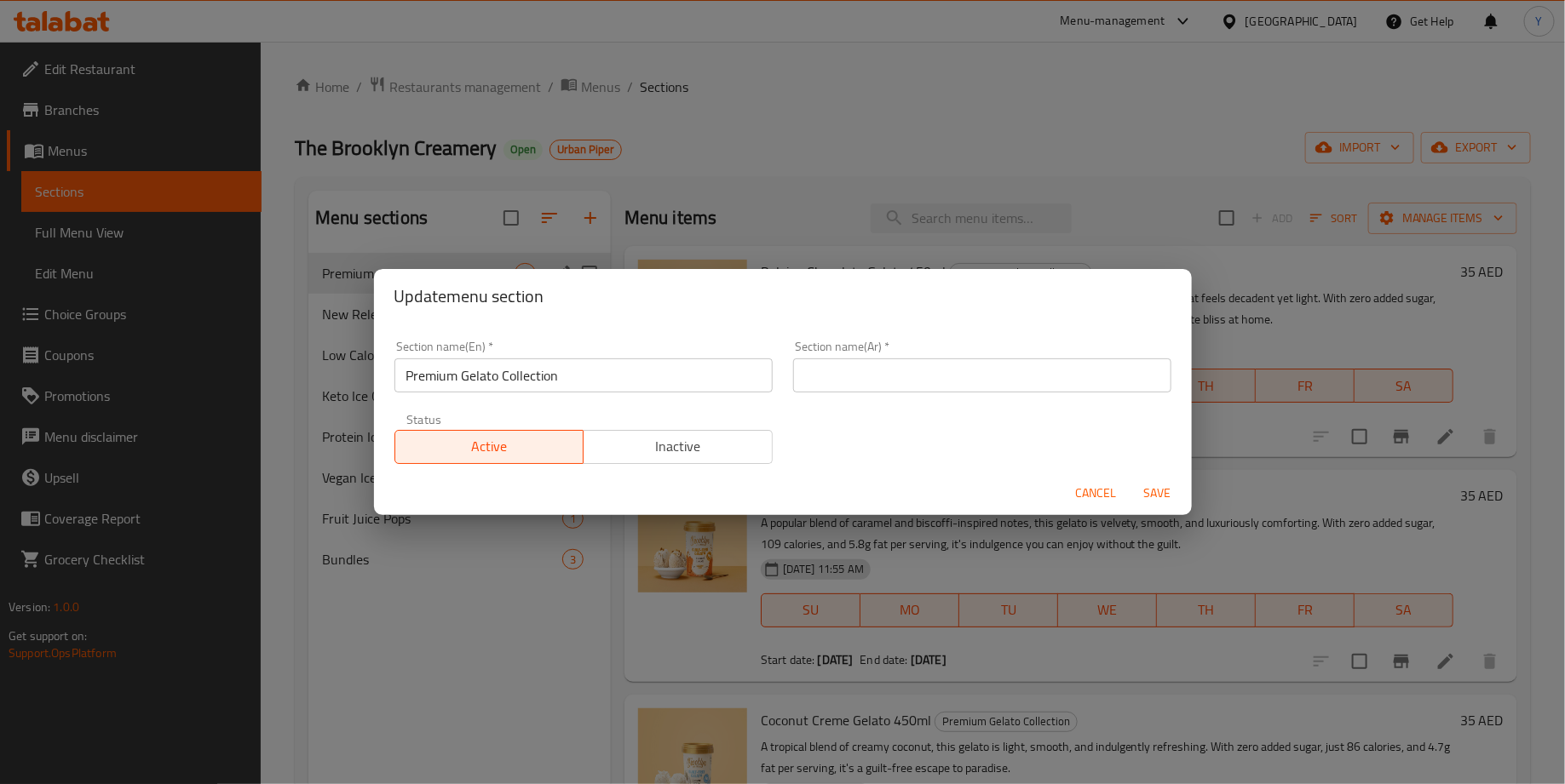
click at [402, 378] on input "Premium Gelato Collection" at bounding box center [583, 375] width 378 height 34
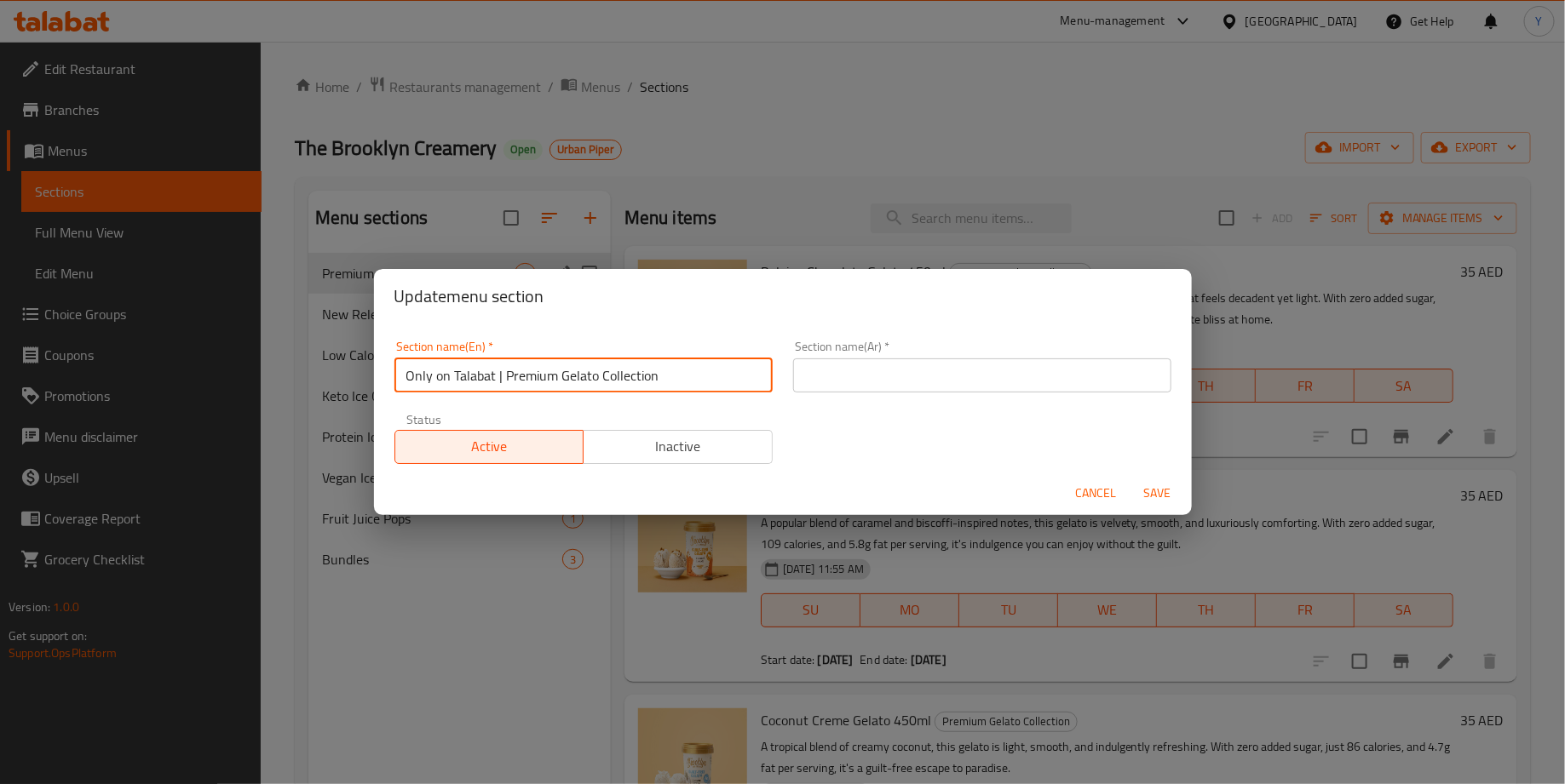
type input "Only on Talabat | Premium Gelato Collection"
click at [861, 371] on input "text" at bounding box center [982, 375] width 378 height 34
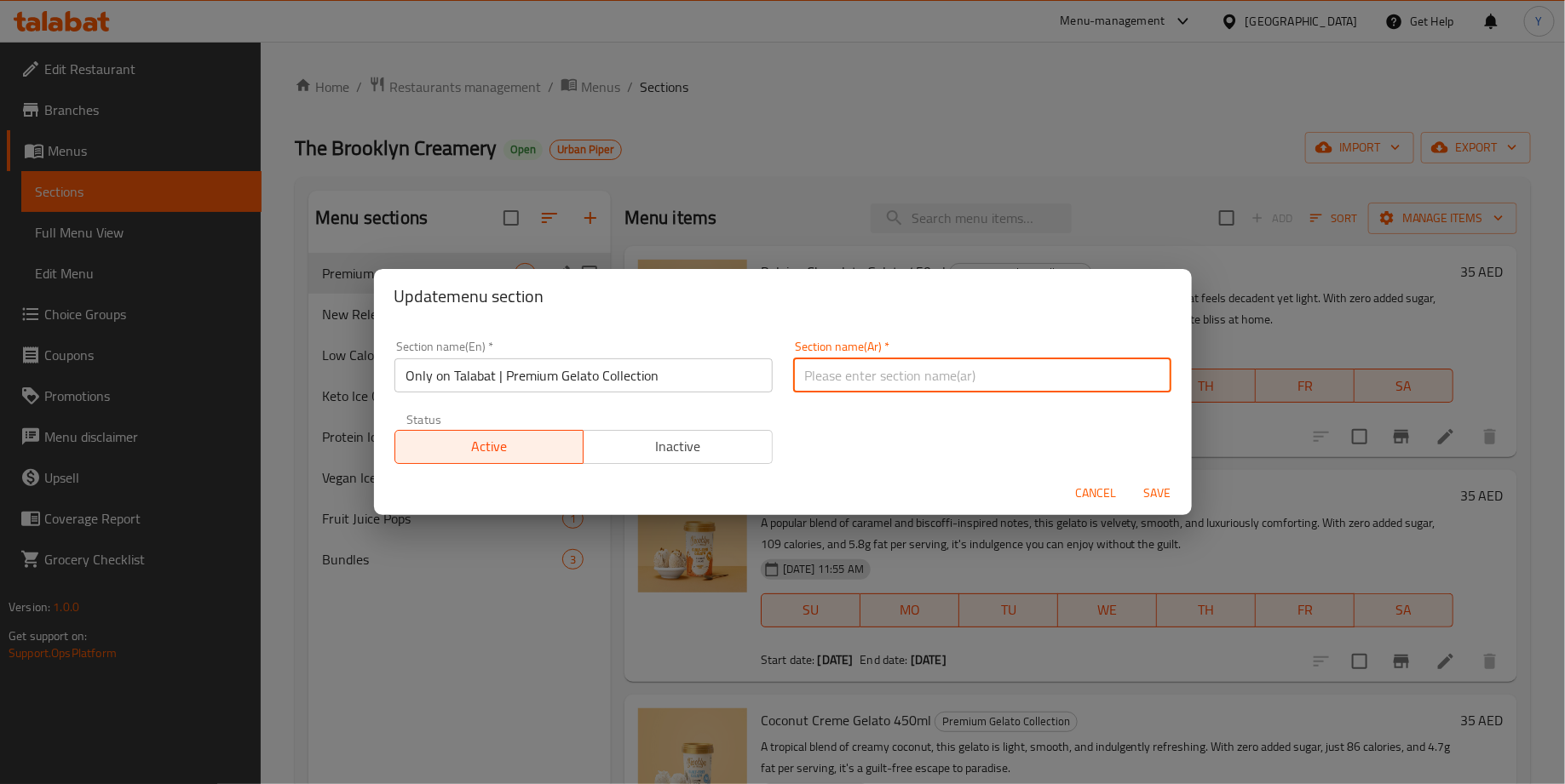
paste input "حصريًا على طلبات | تشكيلة جيلاتو مميزة"
type input "حصريًا على طلبات | تشكيلة جيلاتو مميزة"
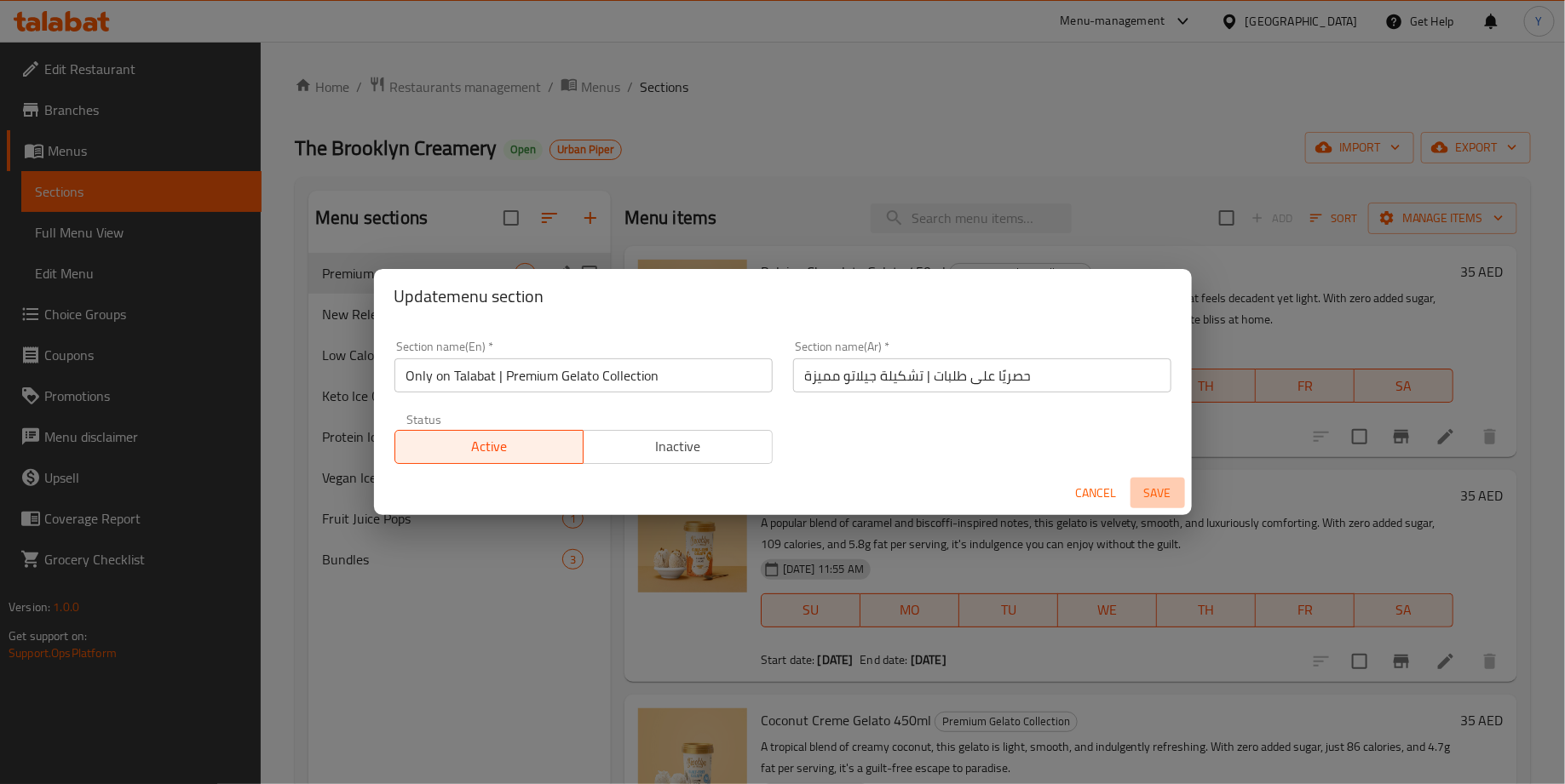
click at [1164, 497] on span "Save" at bounding box center [1158, 494] width 41 height 22
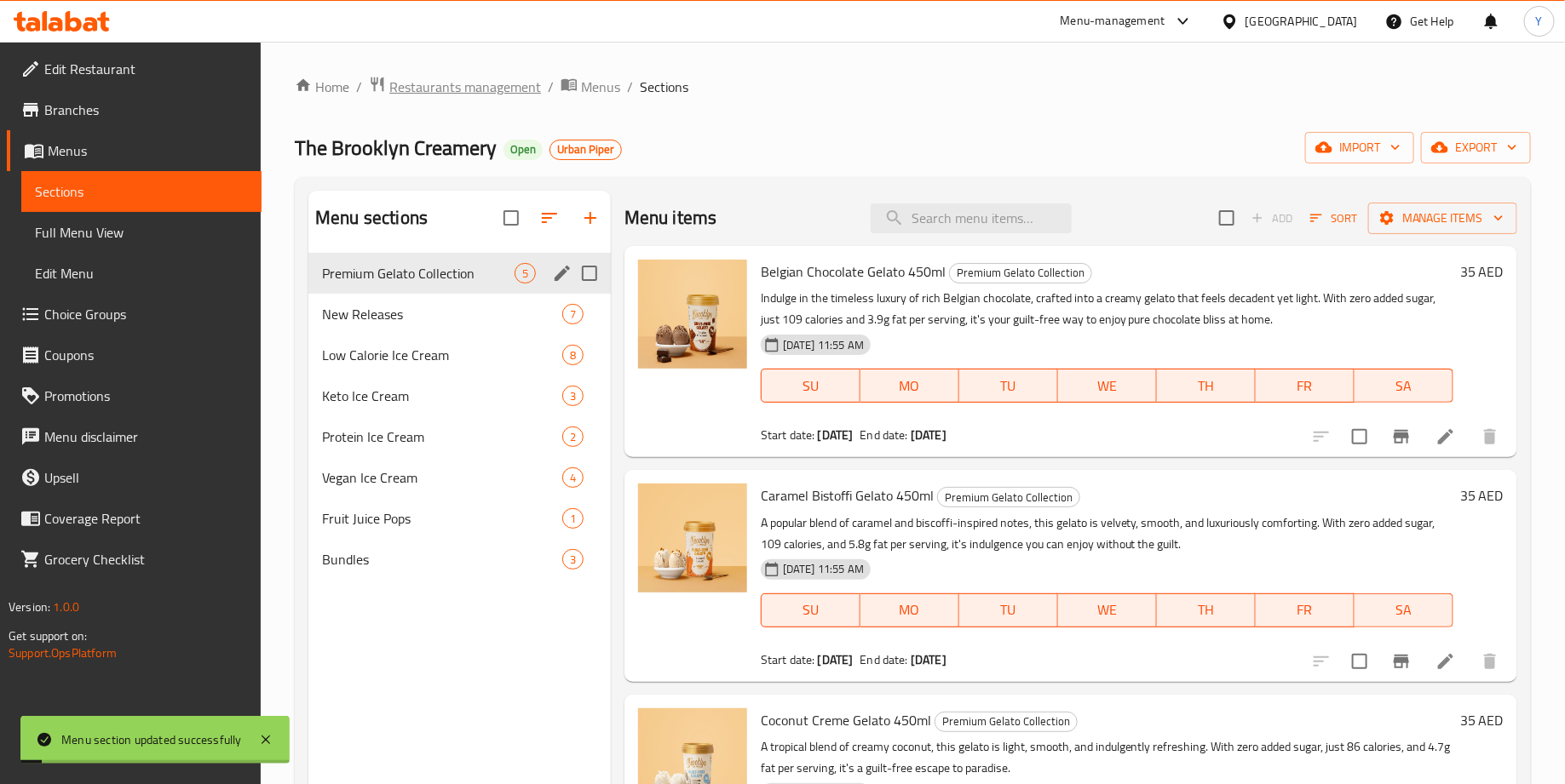
click at [461, 81] on span "Restaurants management" at bounding box center [464, 86] width 151 height 21
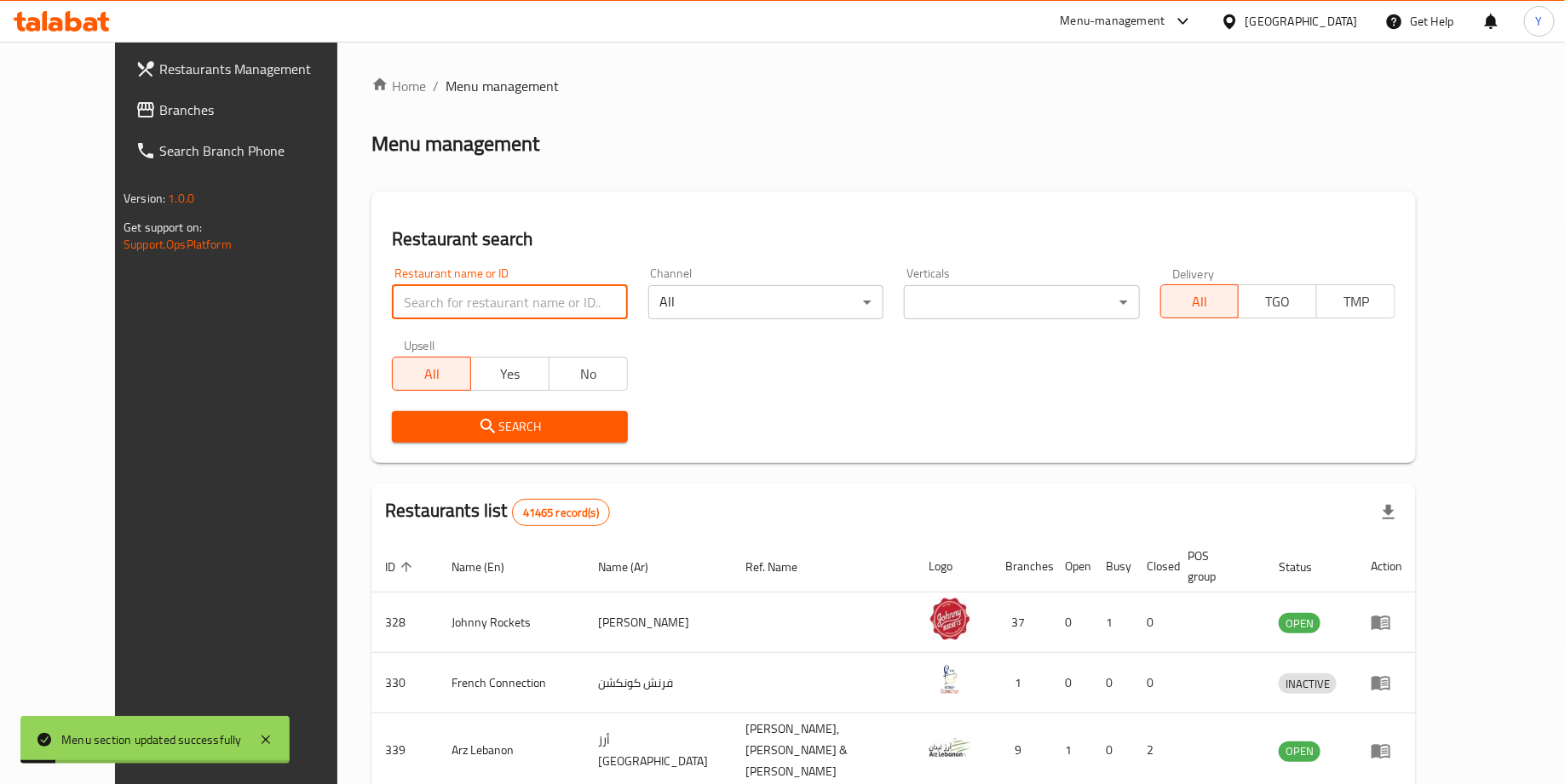
click at [454, 306] on input "search" at bounding box center [509, 302] width 235 height 34
type input "the brooklyn creamery"
click button "Search" at bounding box center [509, 427] width 235 height 31
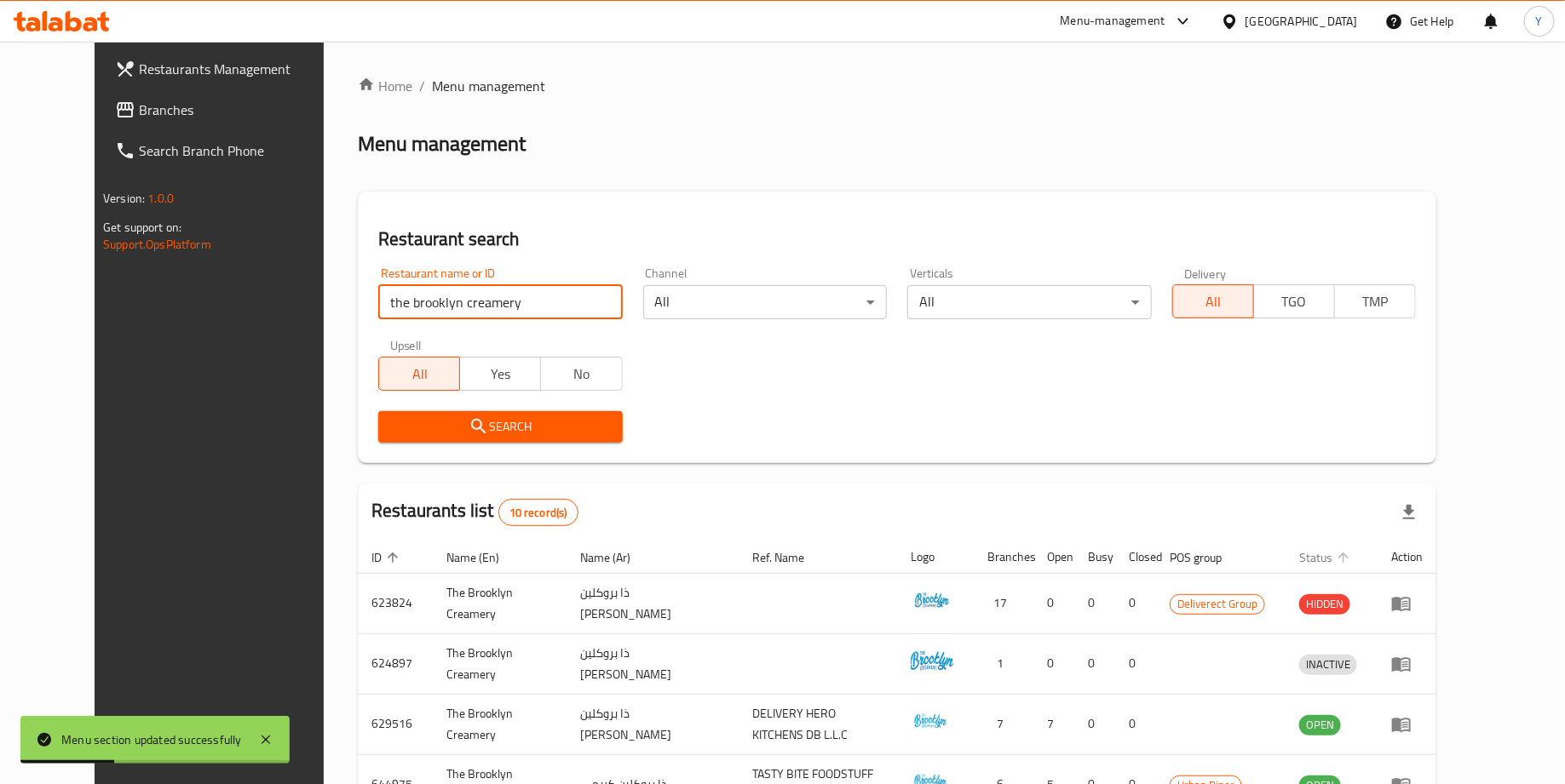
click at [1354, 555] on span "Status" at bounding box center [1326, 557] width 55 height 21
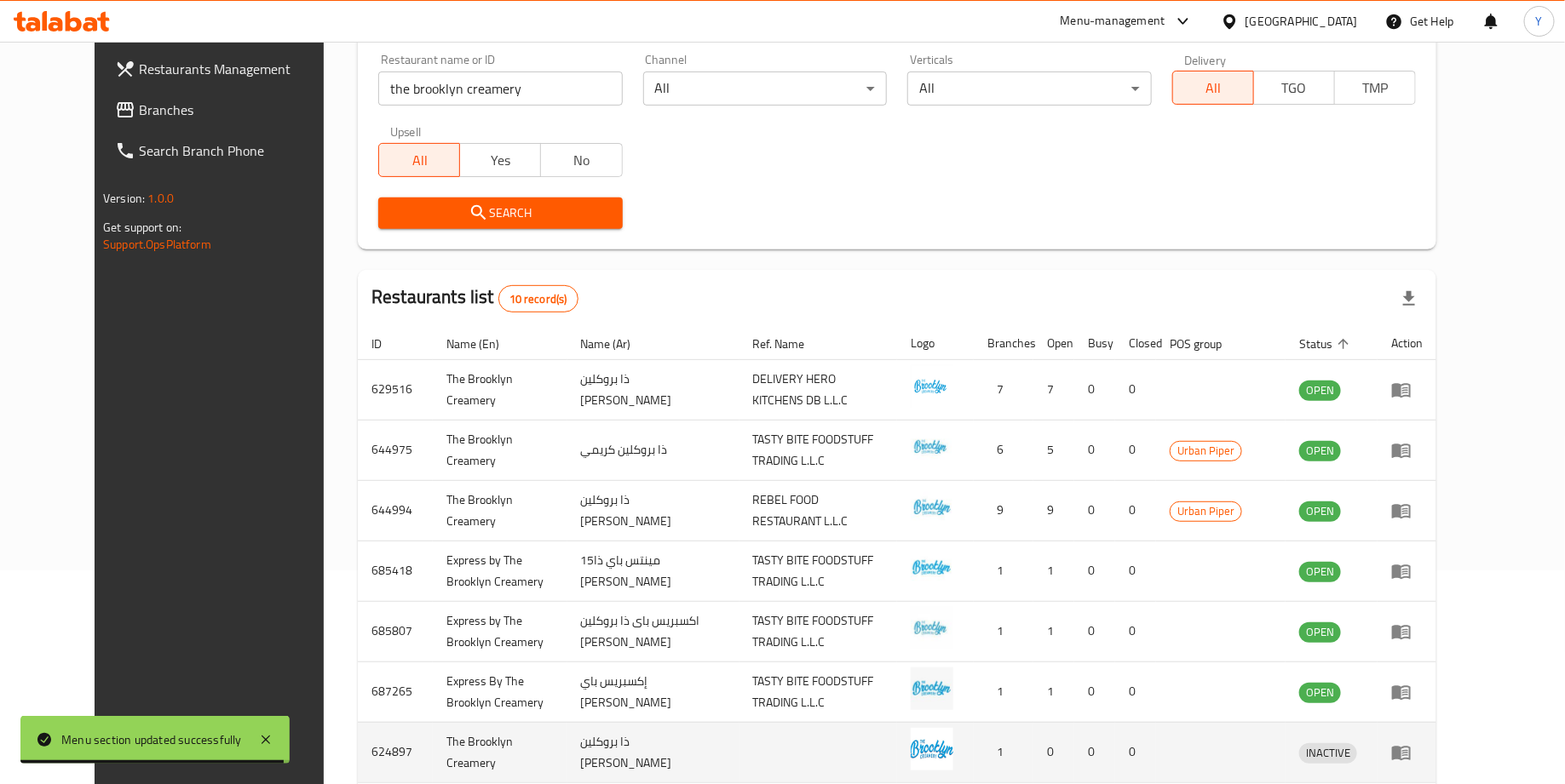
scroll to position [196, 0]
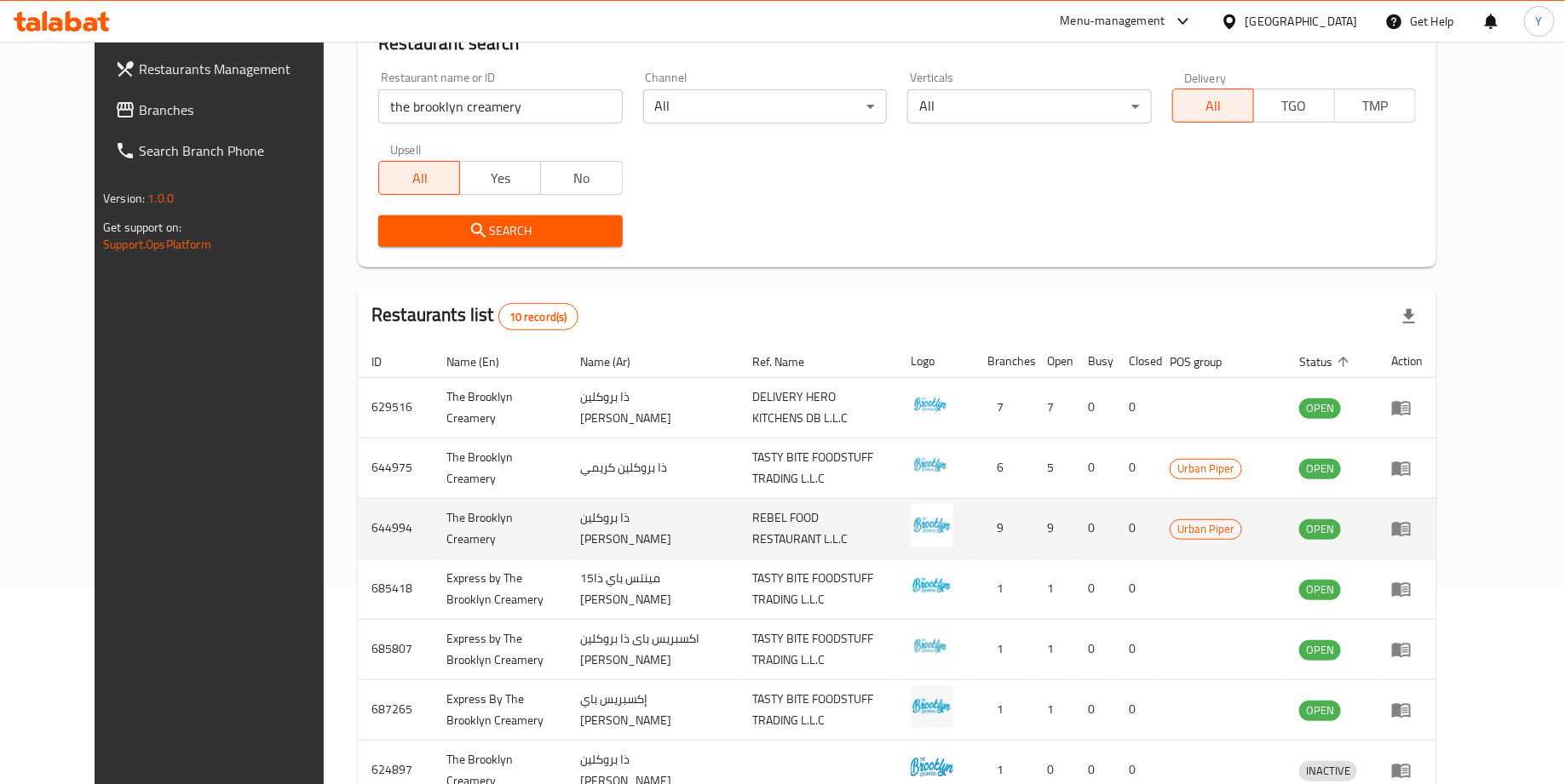
click at [1436, 537] on td "enhanced table" at bounding box center [1407, 528] width 59 height 61
click at [1436, 501] on td "enhanced table" at bounding box center [1407, 528] width 59 height 61
click at [1436, 538] on td "enhanced table" at bounding box center [1407, 528] width 59 height 61
click at [1411, 530] on icon "enhanced table" at bounding box center [1401, 529] width 19 height 15
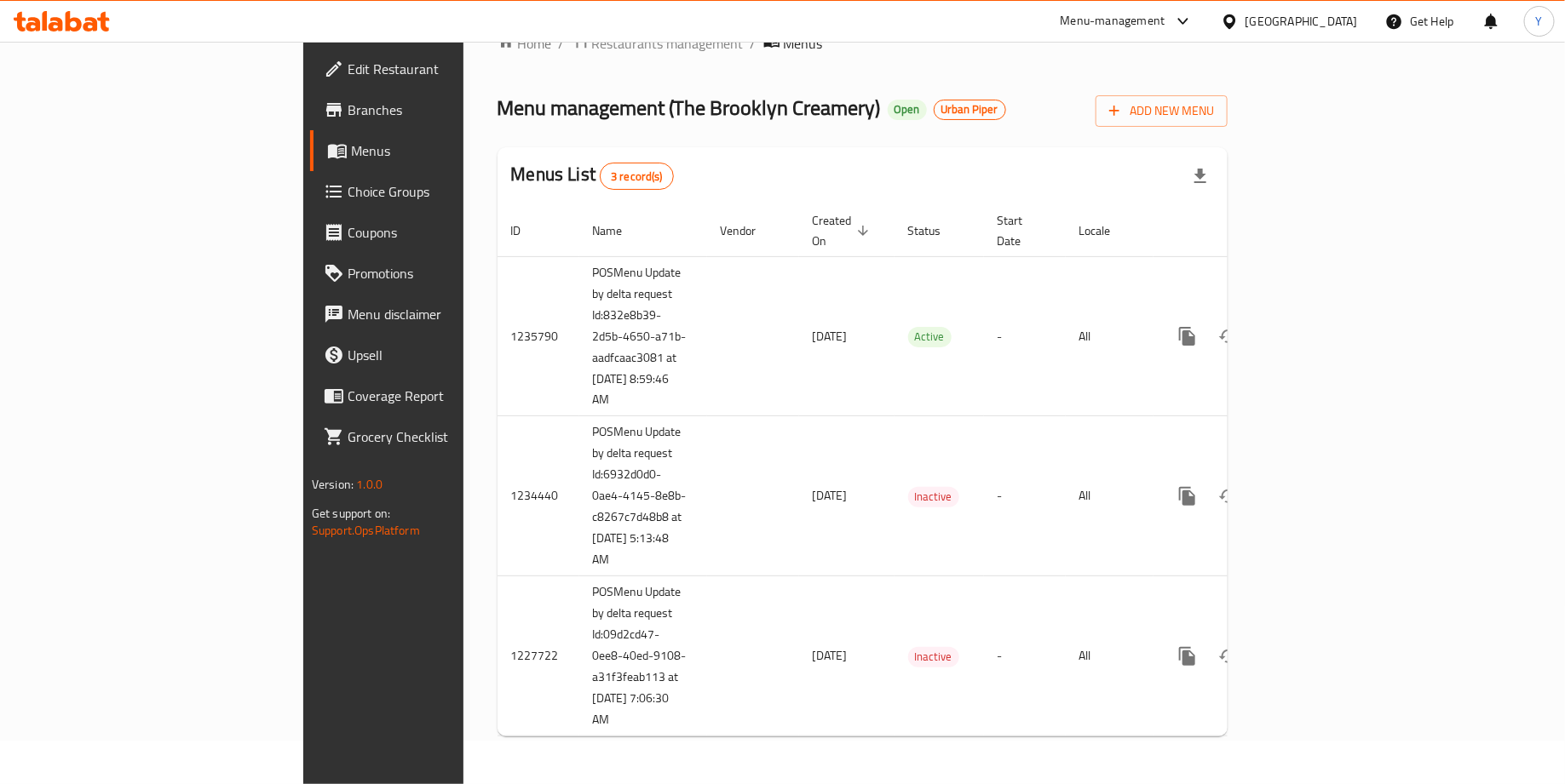
scroll to position [23, 0]
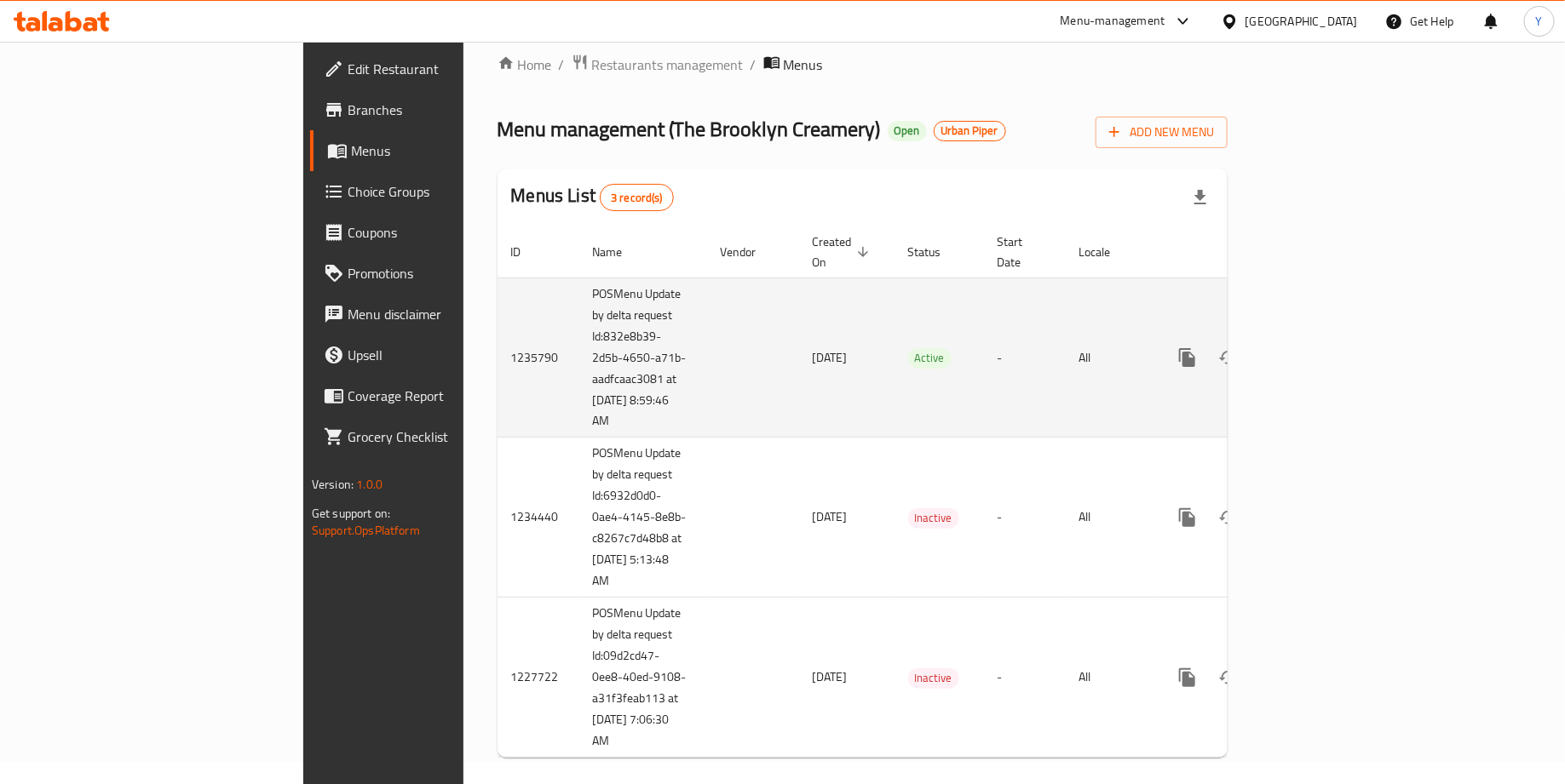
click at [1321, 347] on icon "enhanced table" at bounding box center [1310, 357] width 21 height 21
